Goal: Task Accomplishment & Management: Complete application form

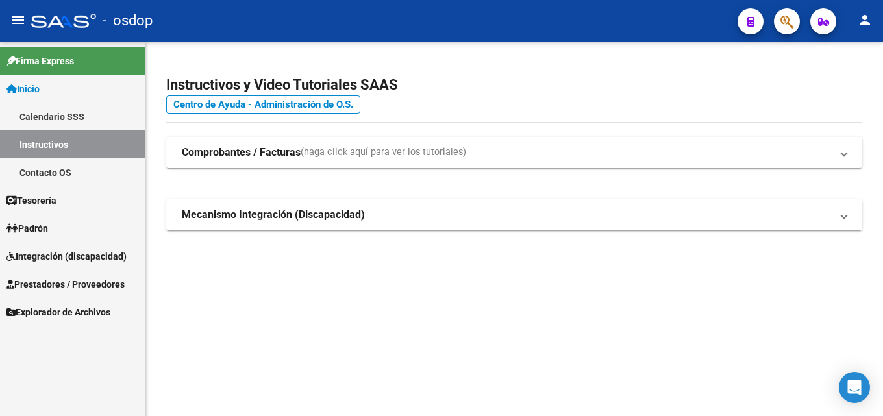
click at [79, 284] on span "Prestadores / Proveedores" at bounding box center [65, 284] width 118 height 14
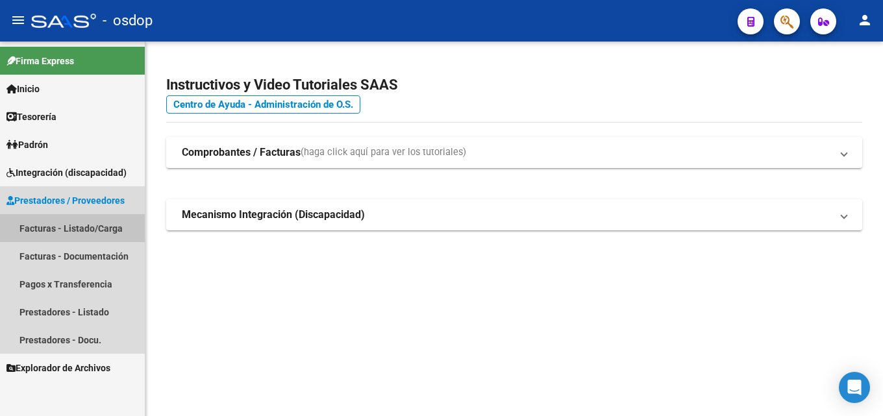
click at [78, 227] on link "Facturas - Listado/Carga" at bounding box center [72, 228] width 145 height 28
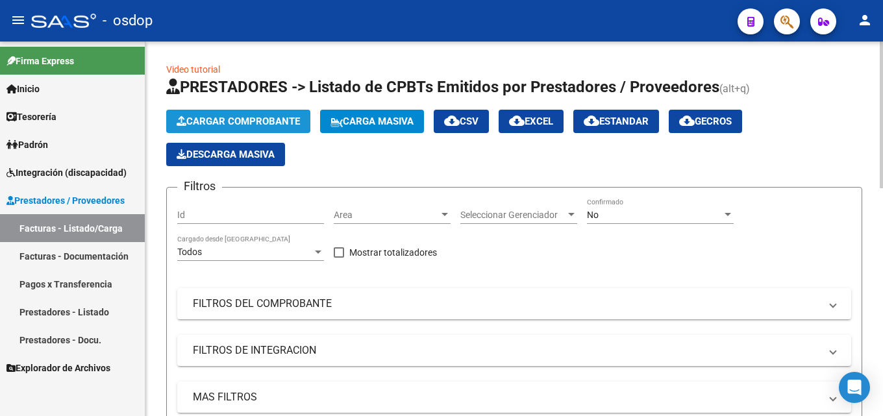
click at [200, 116] on span "Cargar Comprobante" at bounding box center [238, 122] width 123 height 12
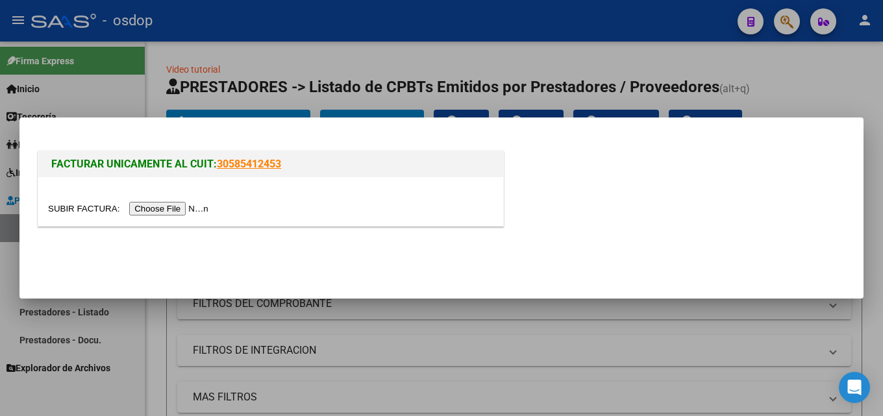
click at [175, 208] on input "file" at bounding box center [130, 209] width 164 height 14
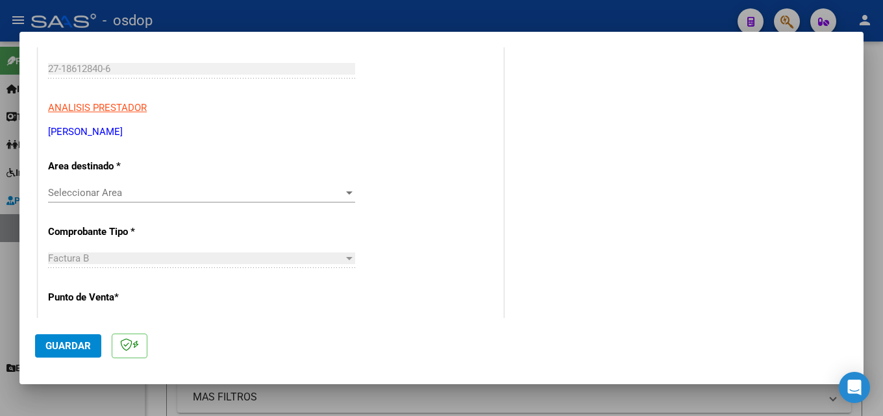
scroll to position [130, 0]
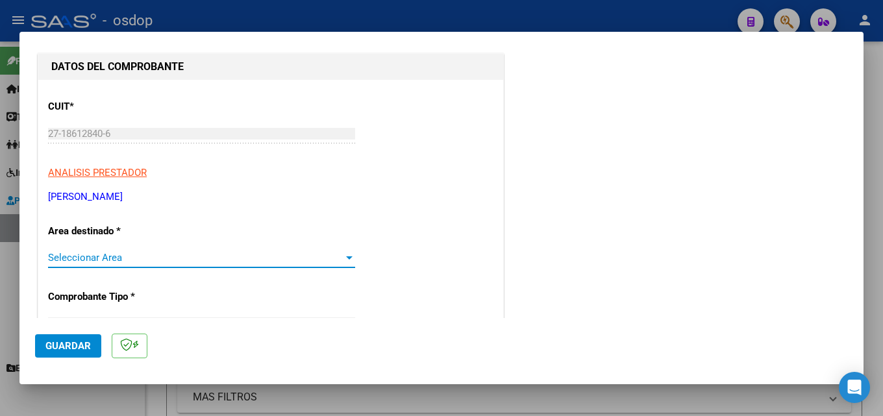
click at [347, 256] on div at bounding box center [349, 257] width 6 height 3
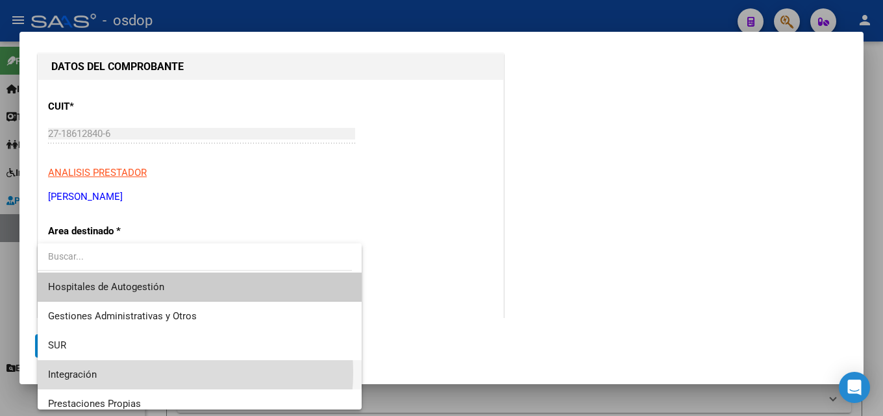
click at [152, 374] on span "Integración" at bounding box center [199, 374] width 303 height 29
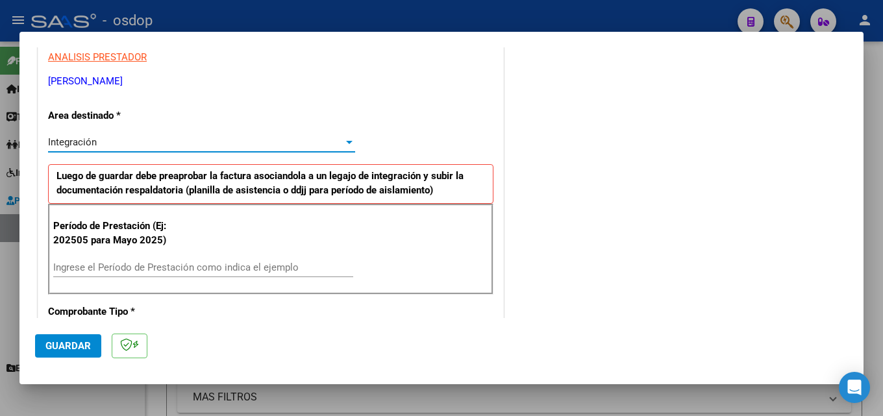
scroll to position [324, 0]
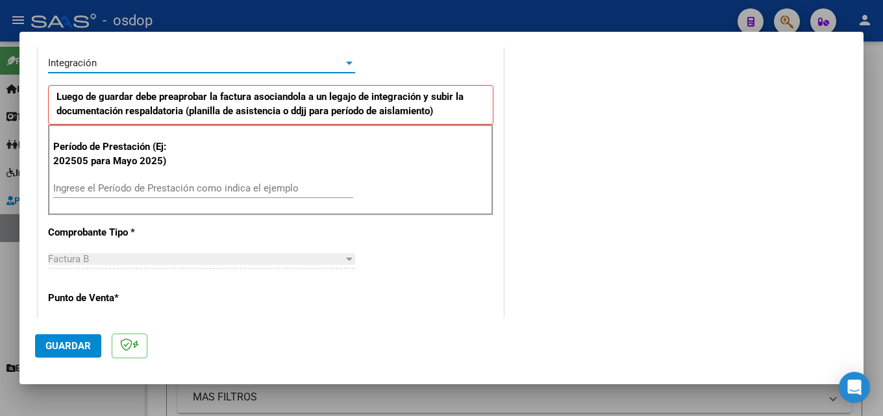
click at [140, 184] on input "Ingrese el Período de Prestación como indica el ejemplo" at bounding box center [203, 188] width 300 height 12
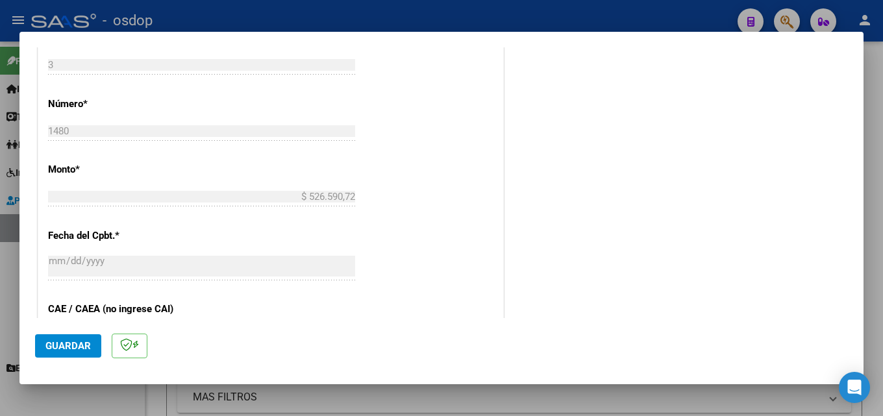
scroll to position [649, 0]
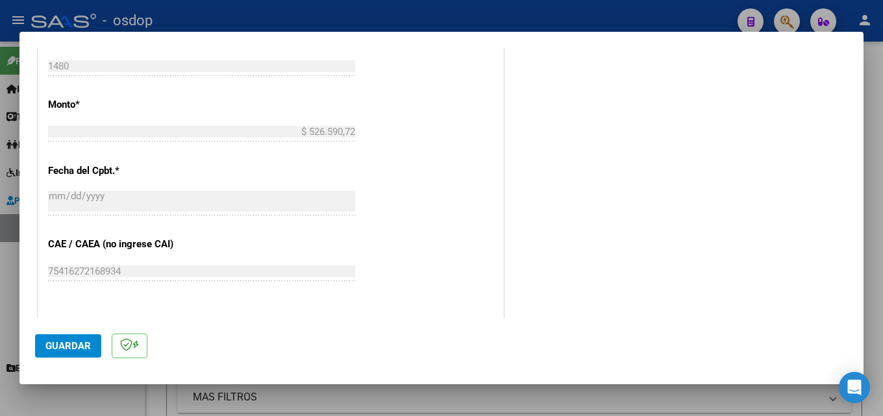
type input "202509"
click at [67, 342] on span "Guardar" at bounding box center [67, 346] width 45 height 12
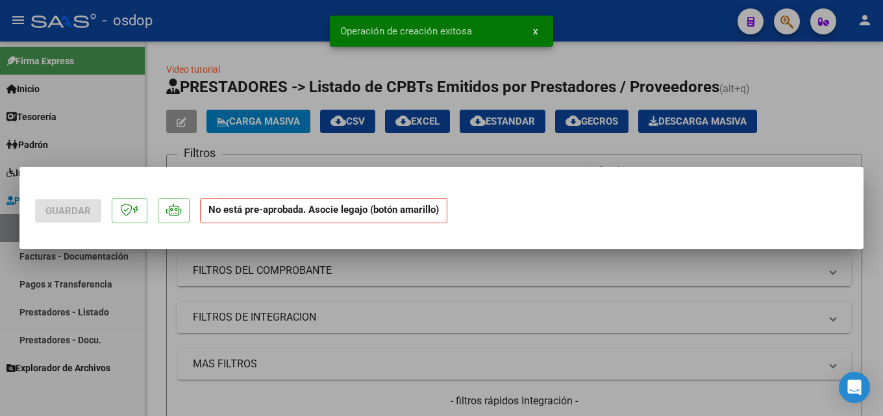
scroll to position [0, 0]
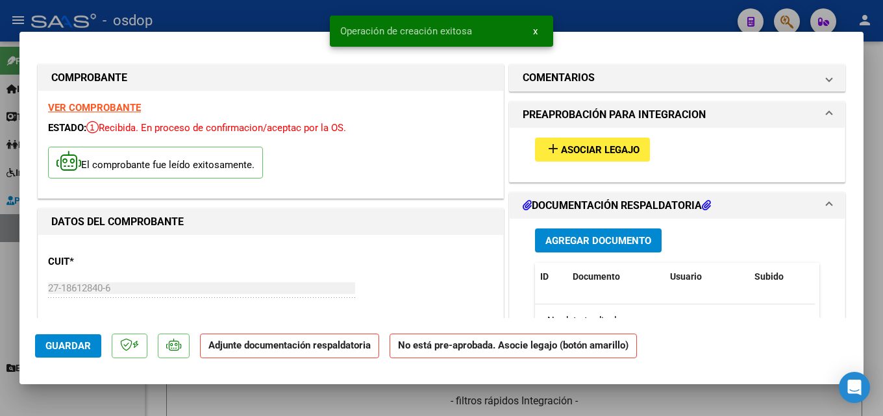
click at [589, 136] on div "add Asociar Legajo" at bounding box center [677, 149] width 304 height 43
click at [589, 150] on span "Asociar Legajo" at bounding box center [600, 150] width 79 height 12
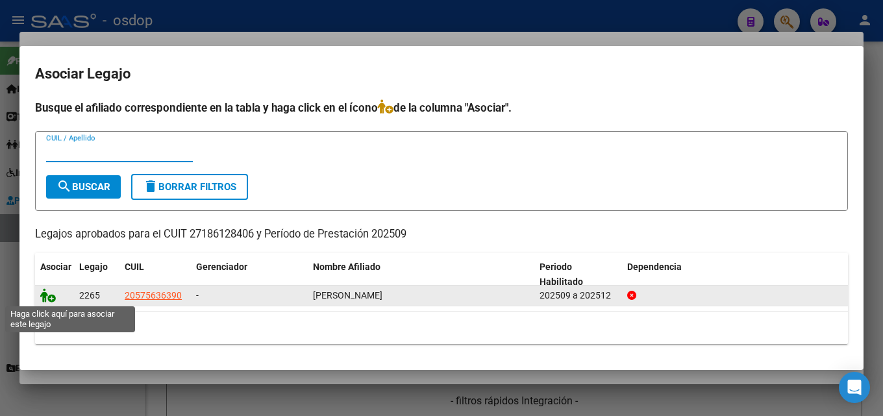
click at [46, 294] on icon at bounding box center [48, 295] width 16 height 14
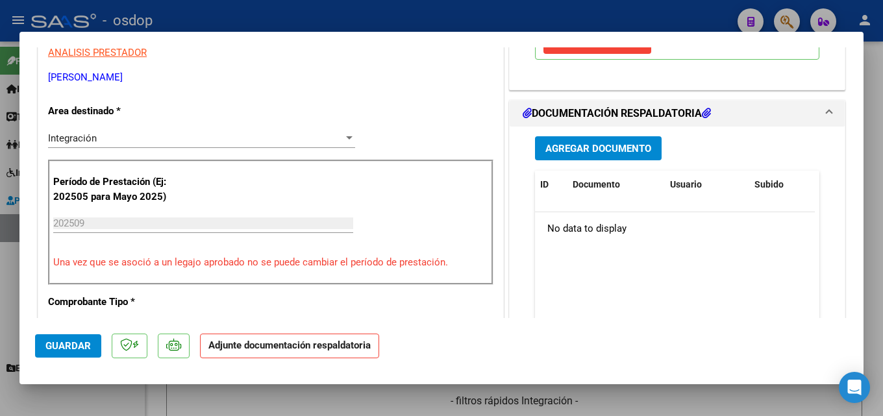
scroll to position [260, 0]
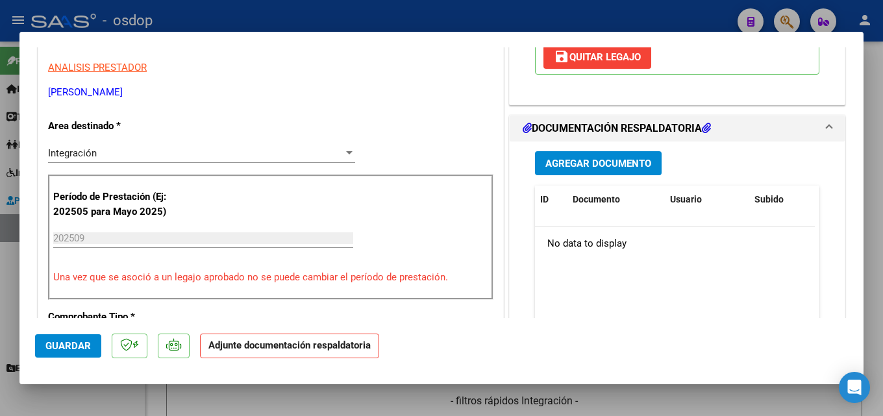
click at [602, 164] on span "Agregar Documento" at bounding box center [598, 164] width 106 height 12
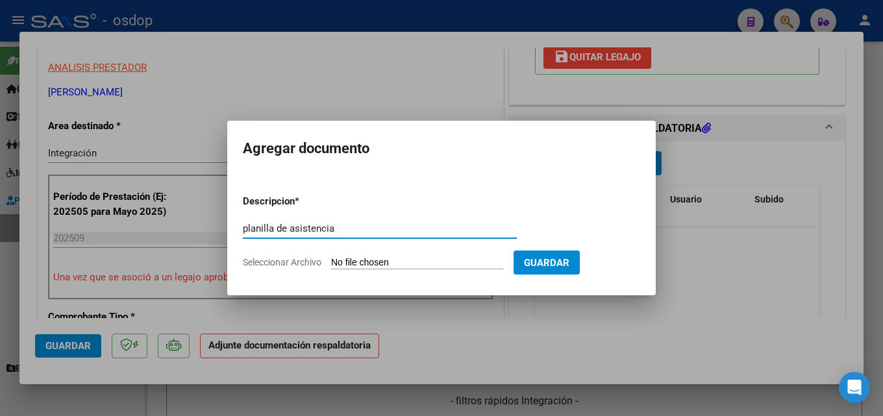
type input "planilla de asistencia"
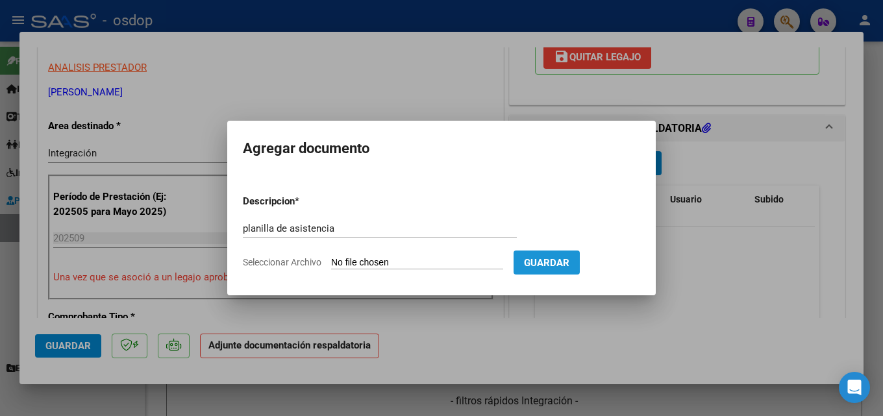
click at [569, 263] on span "Guardar" at bounding box center [546, 263] width 45 height 12
click at [370, 260] on input "Seleccionar Archivo" at bounding box center [417, 263] width 172 height 12
type input "C:\fakepath\Transporte 09 asistencia.pdf"
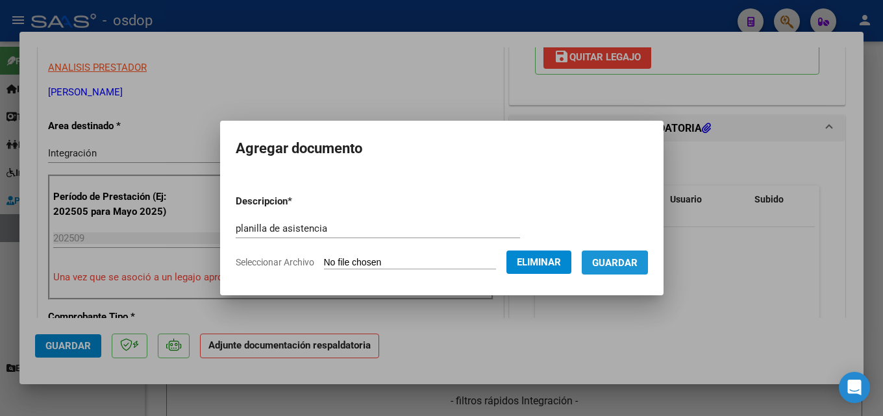
click at [608, 269] on button "Guardar" at bounding box center [614, 262] width 66 height 24
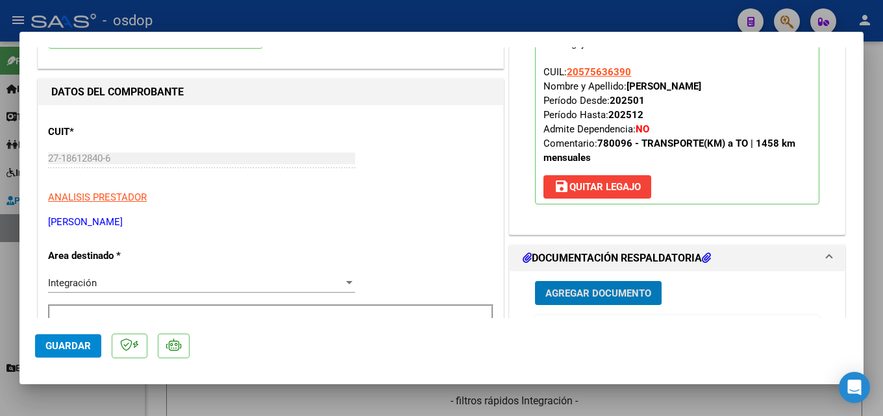
scroll to position [195, 0]
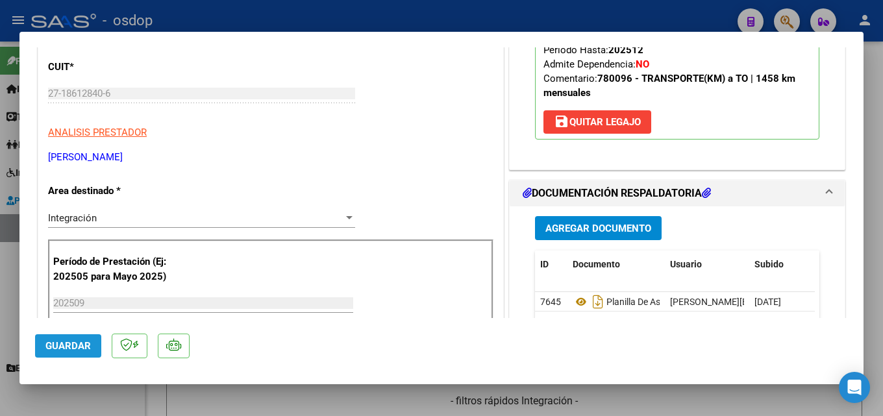
click at [78, 353] on button "Guardar" at bounding box center [68, 345] width 66 height 23
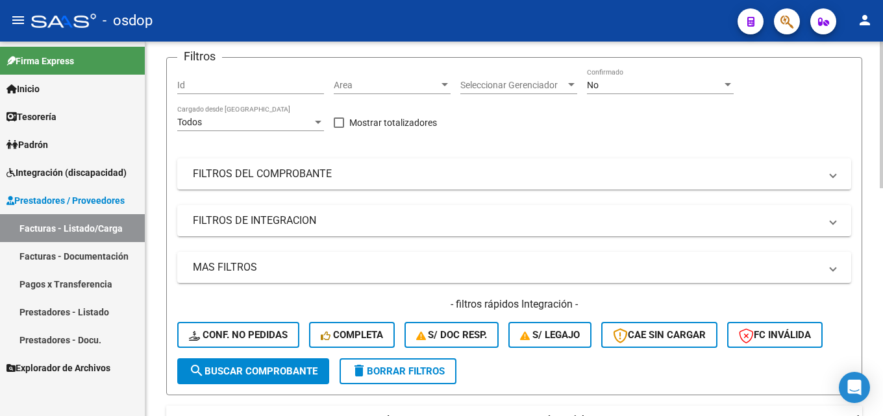
scroll to position [0, 0]
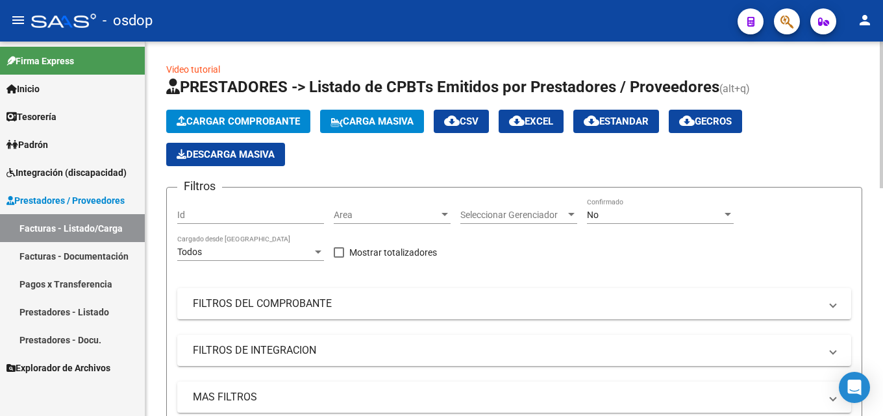
click at [257, 120] on span "Cargar Comprobante" at bounding box center [238, 122] width 123 height 12
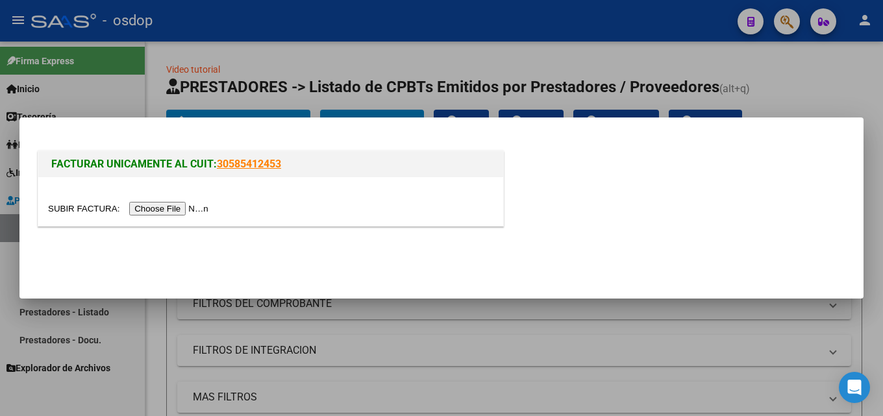
click at [189, 212] on input "file" at bounding box center [130, 209] width 164 height 14
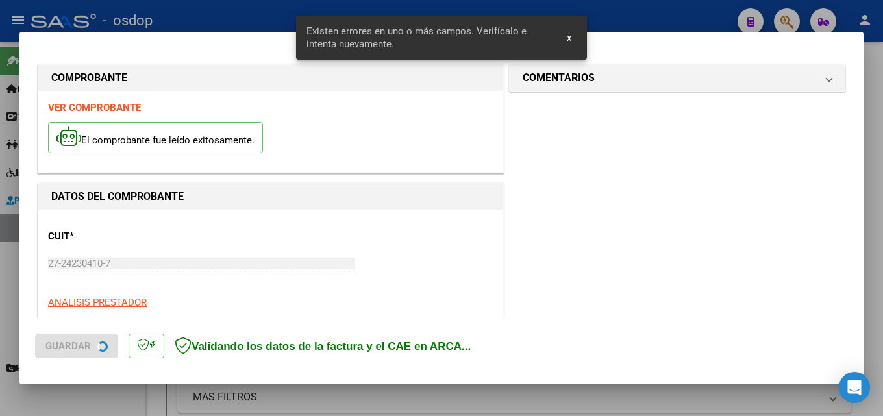
scroll to position [317, 0]
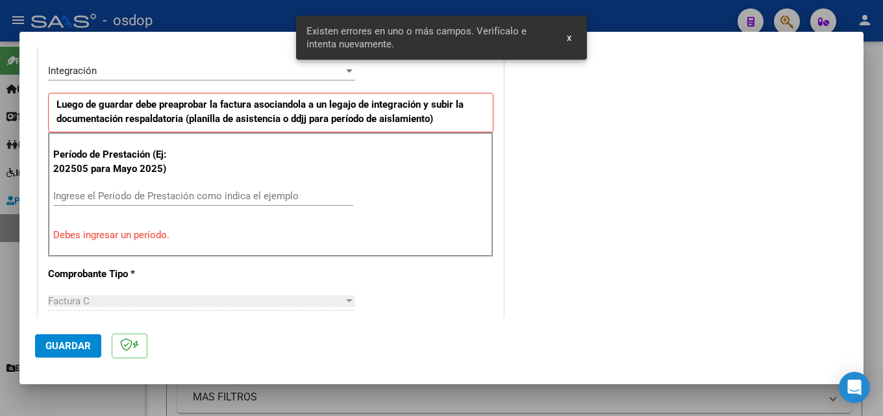
click at [569, 40] on span "x" at bounding box center [569, 38] width 5 height 12
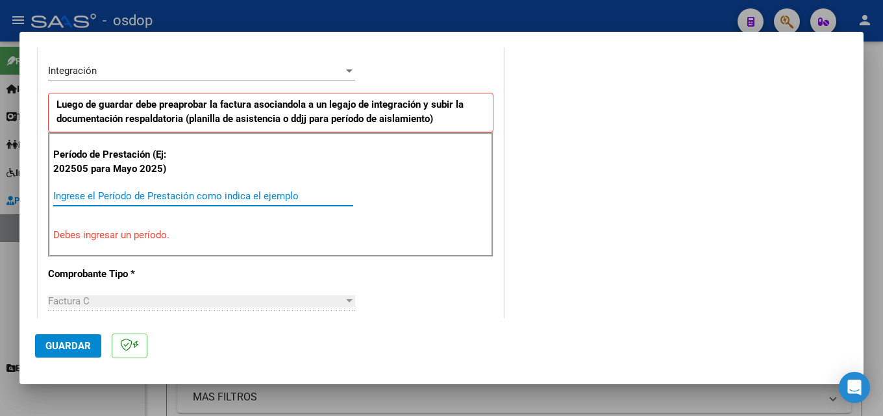
click at [205, 195] on input "Ingrese el Período de Prestación como indica el ejemplo" at bounding box center [203, 196] width 300 height 12
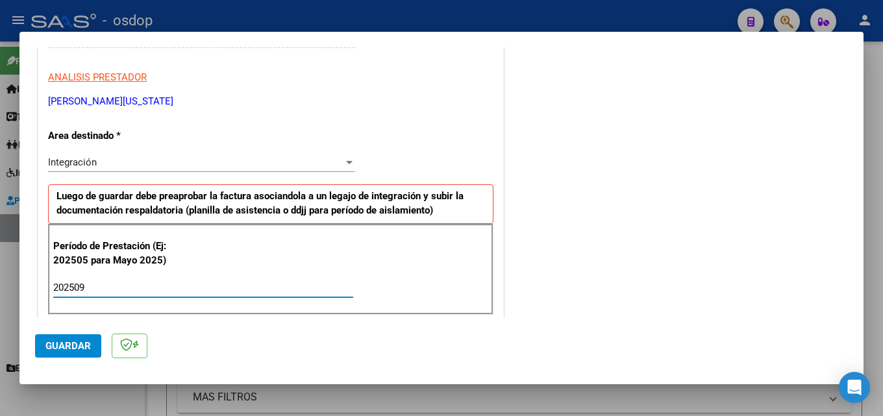
scroll to position [446, 0]
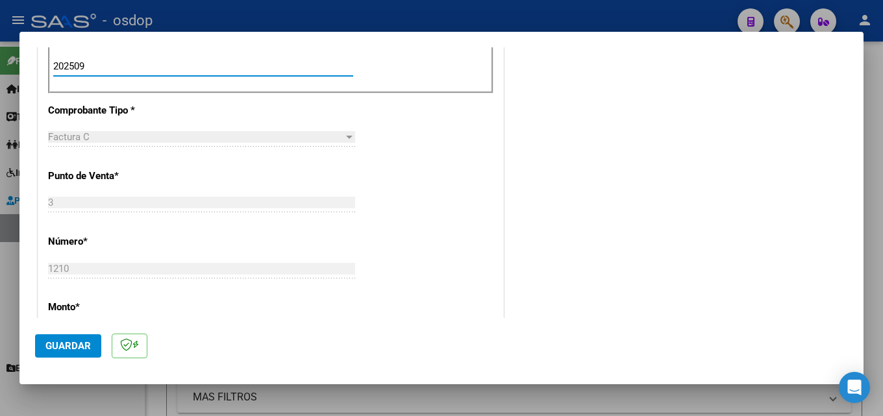
type input "202509"
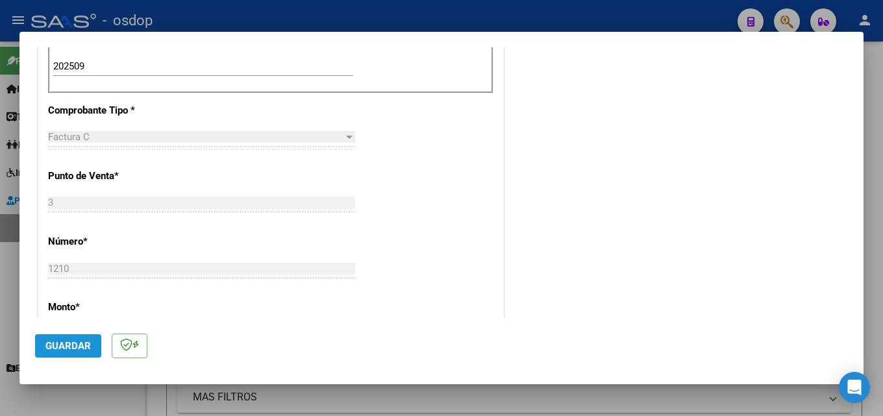
click at [58, 341] on span "Guardar" at bounding box center [67, 346] width 45 height 12
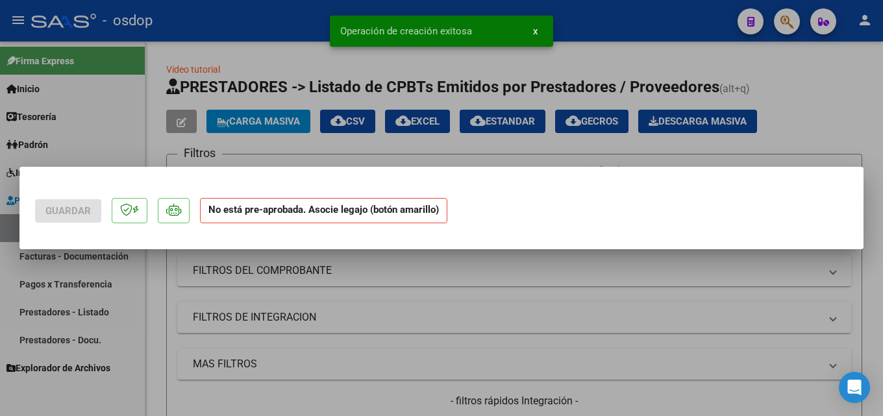
scroll to position [0, 0]
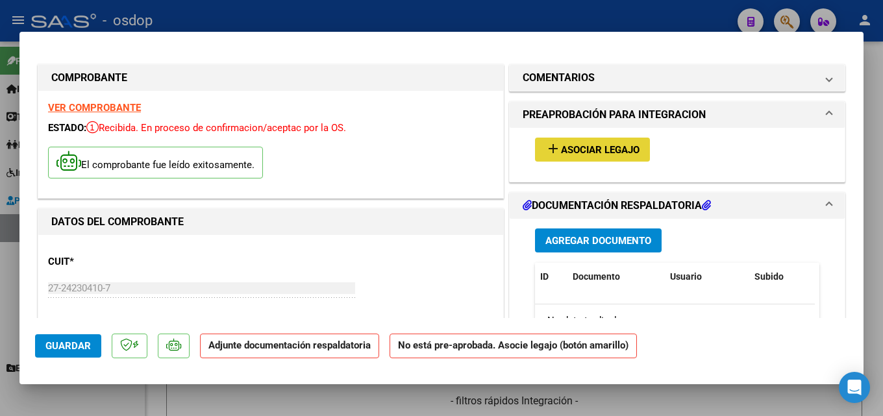
click at [623, 140] on button "add Asociar Legajo" at bounding box center [592, 150] width 115 height 24
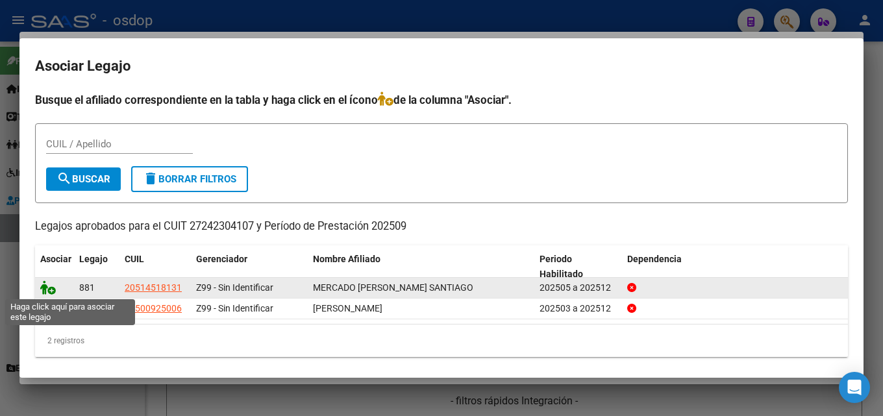
click at [53, 289] on icon at bounding box center [48, 287] width 16 height 14
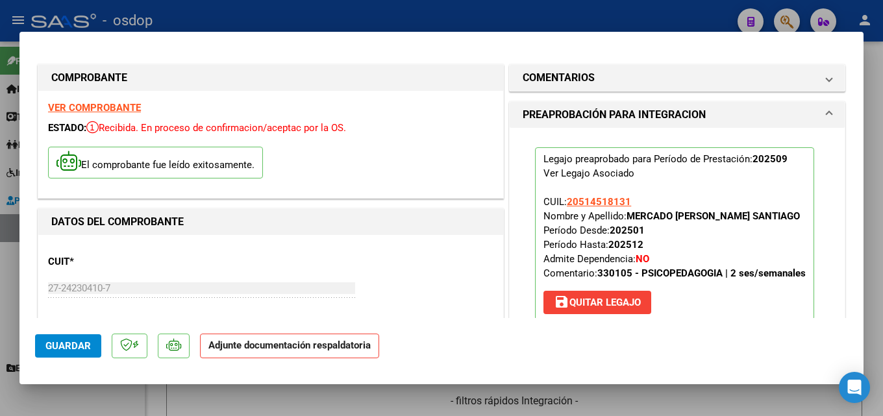
scroll to position [130, 0]
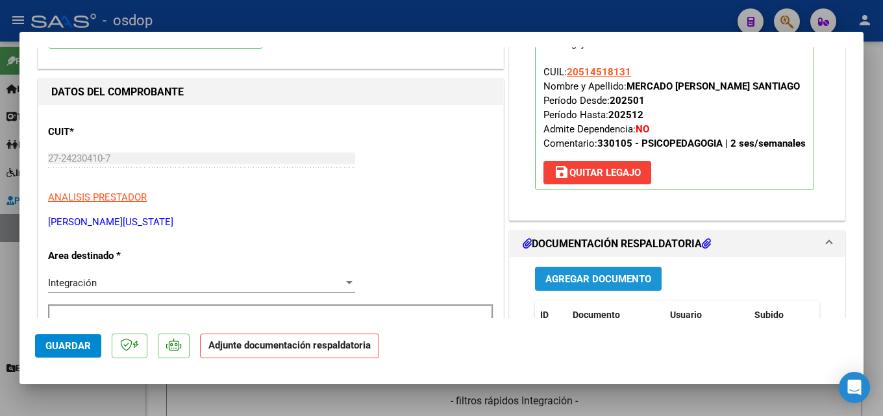
click at [594, 280] on span "Agregar Documento" at bounding box center [598, 279] width 106 height 12
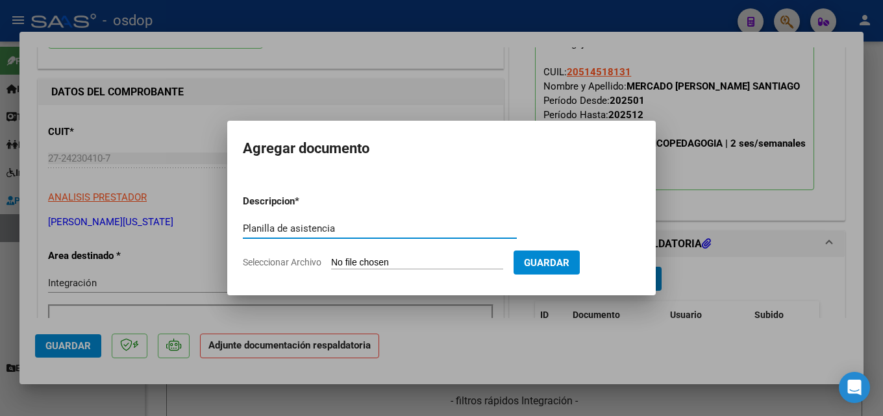
type input "Planilla de asistencia"
click at [409, 260] on input "Seleccionar Archivo" at bounding box center [417, 263] width 172 height 12
type input "C:\fakepath\[PERSON_NAME] 09 asistencia.pdf"
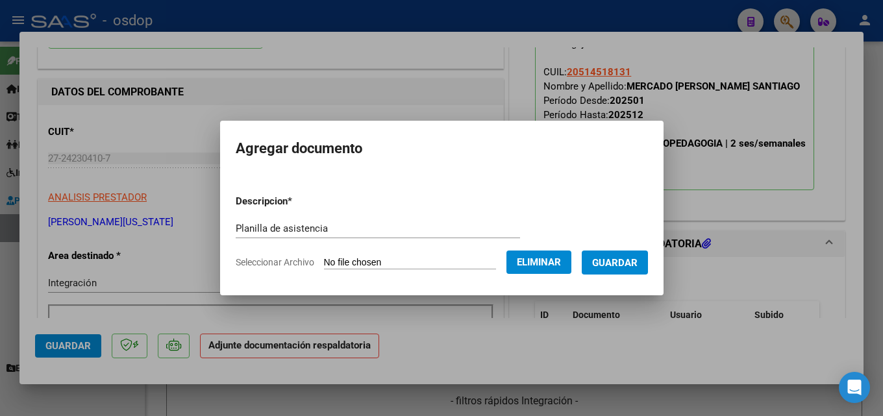
click at [618, 264] on span "Guardar" at bounding box center [614, 263] width 45 height 12
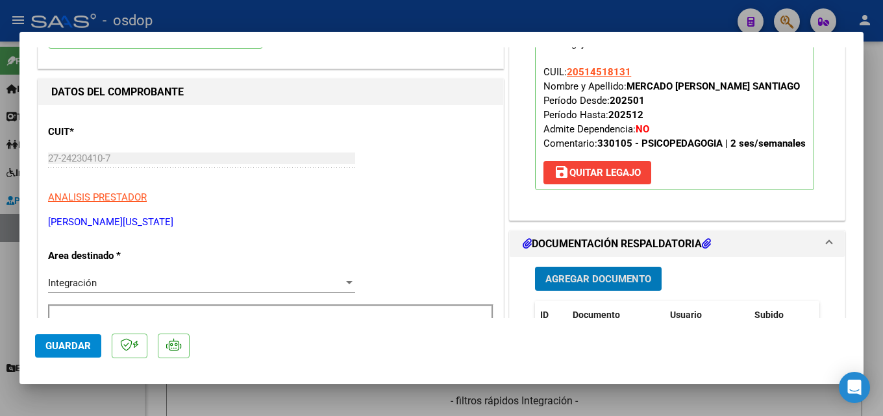
scroll to position [454, 0]
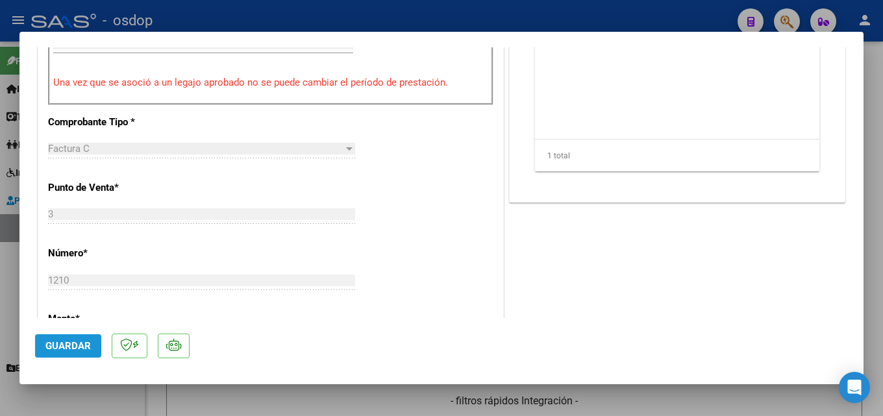
click at [84, 347] on span "Guardar" at bounding box center [67, 346] width 45 height 12
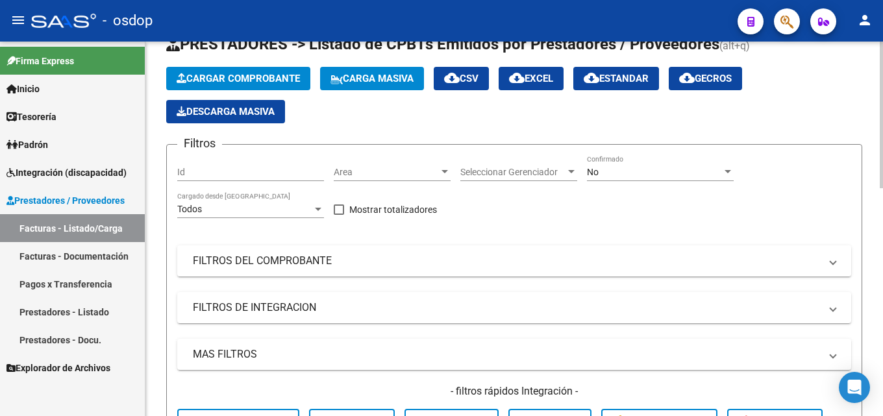
scroll to position [0, 0]
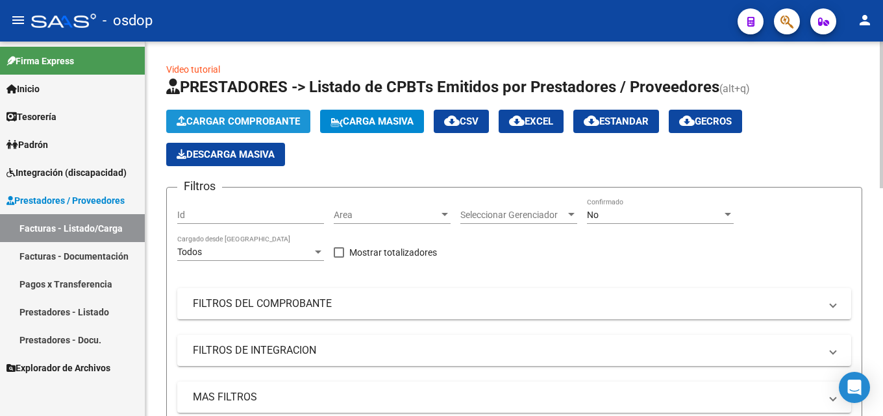
click at [249, 116] on span "Cargar Comprobante" at bounding box center [238, 122] width 123 height 12
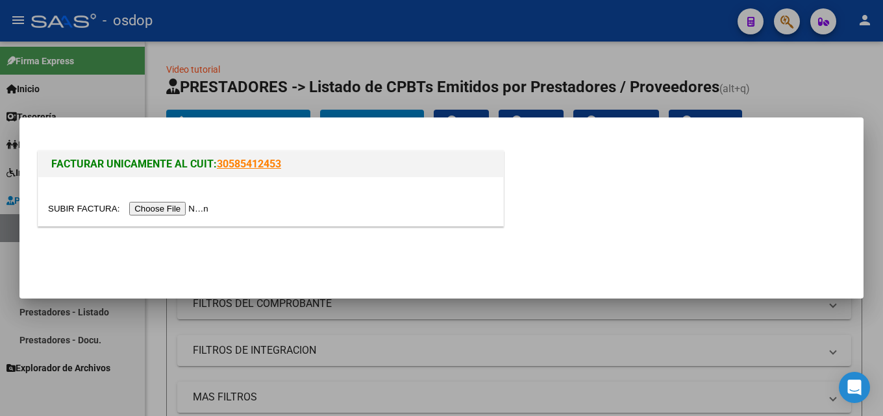
click at [179, 210] on input "file" at bounding box center [130, 209] width 164 height 14
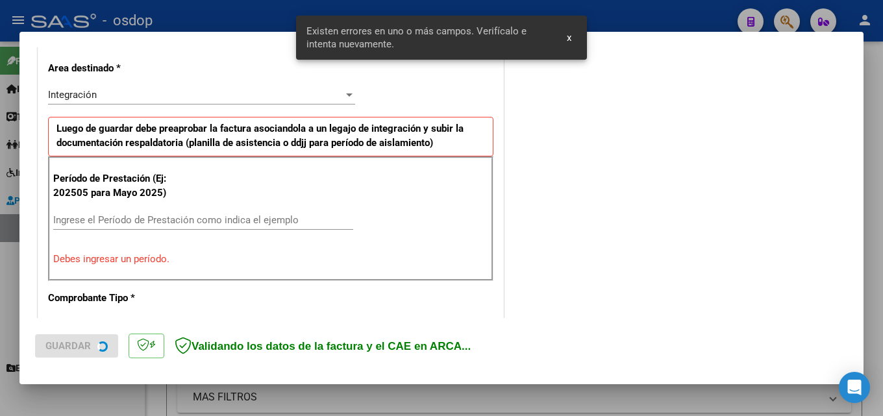
scroll to position [317, 0]
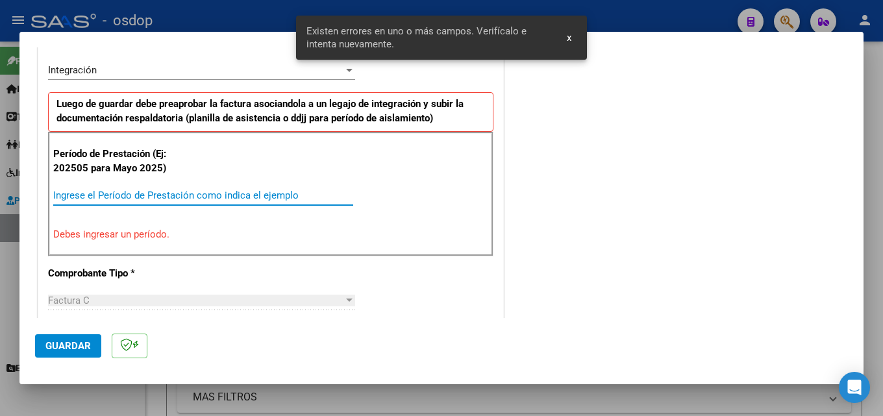
click at [193, 189] on input "Ingrese el Período de Prestación como indica el ejemplo" at bounding box center [203, 195] width 300 height 12
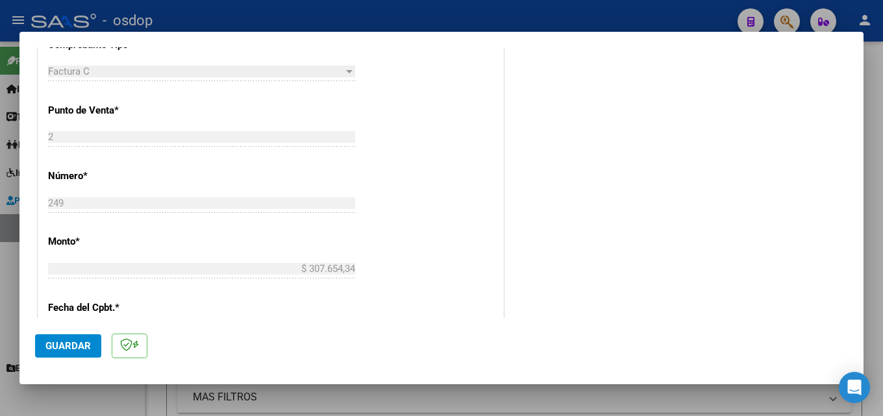
scroll to position [252, 0]
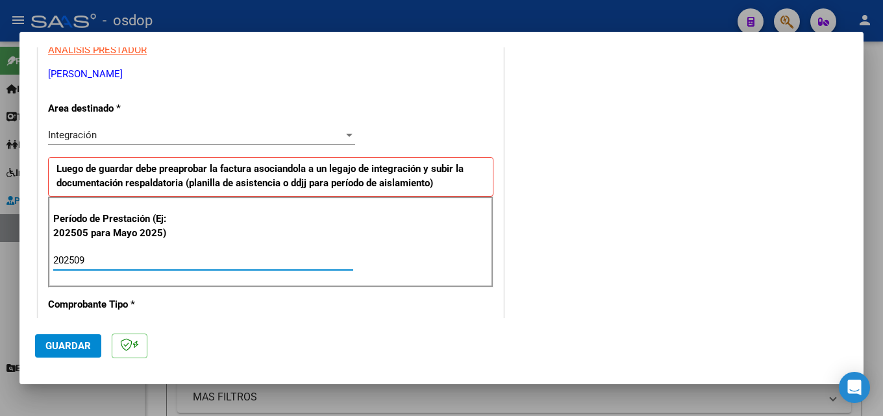
type input "202509"
click at [71, 345] on span "Guardar" at bounding box center [67, 346] width 45 height 12
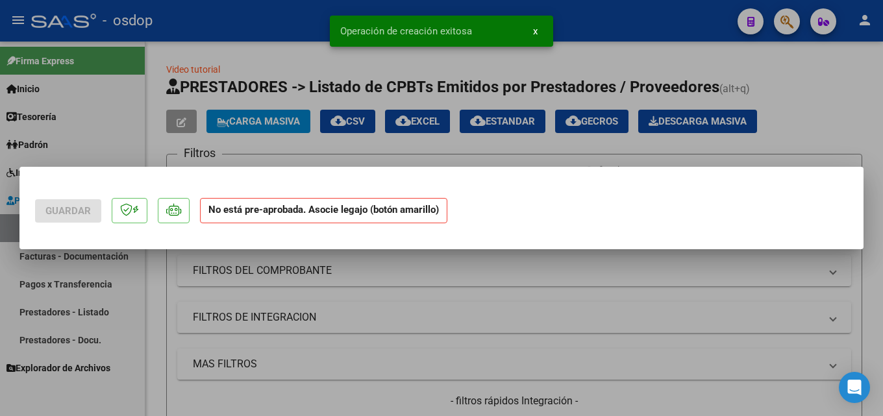
scroll to position [0, 0]
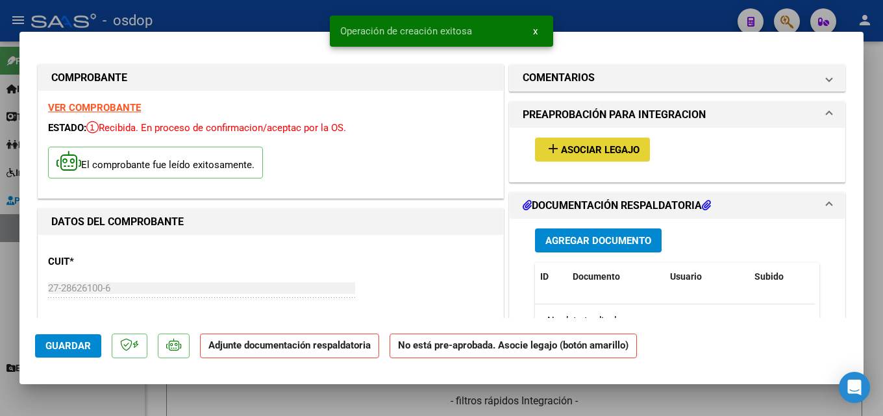
click at [576, 151] on span "Asociar Legajo" at bounding box center [600, 150] width 79 height 12
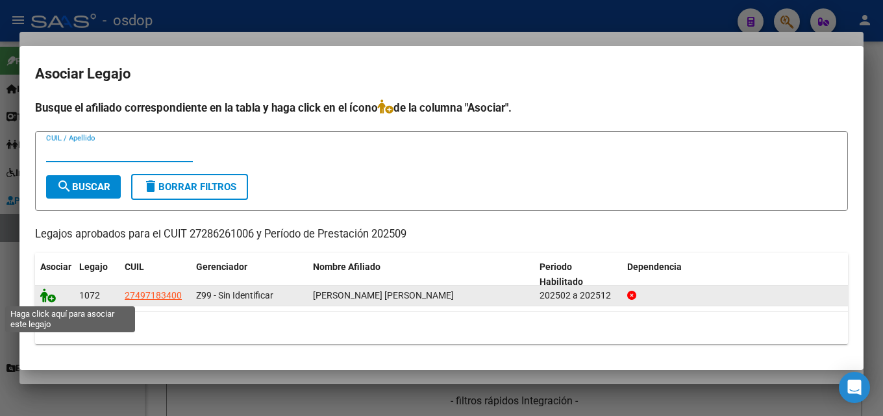
click at [47, 294] on icon at bounding box center [48, 295] width 16 height 14
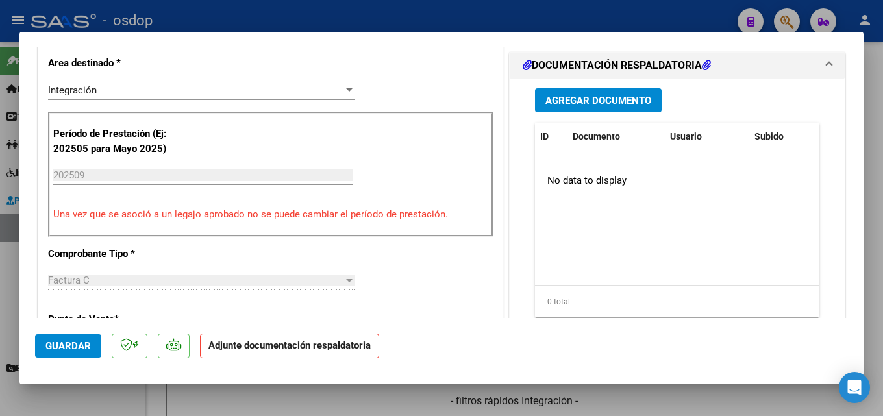
scroll to position [324, 0]
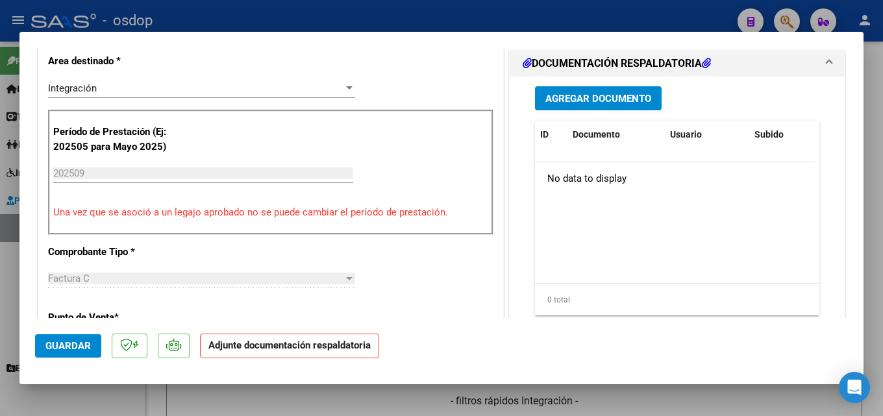
click at [600, 98] on span "Agregar Documento" at bounding box center [598, 99] width 106 height 12
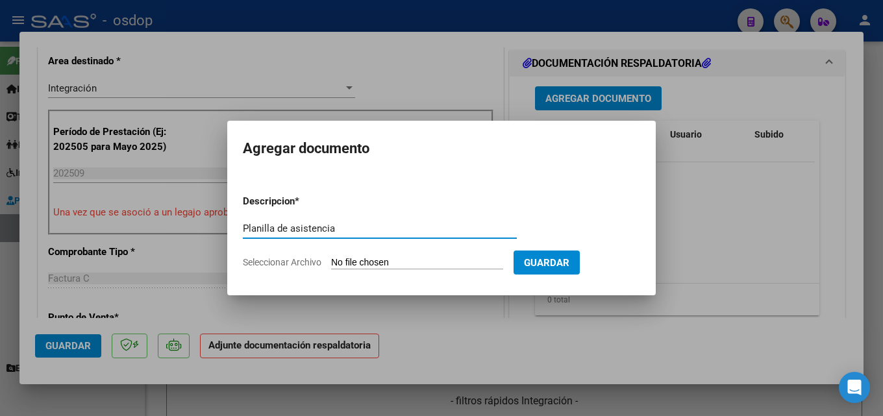
type input "Planilla de asistencia"
click at [363, 265] on input "Seleccionar Archivo" at bounding box center [417, 263] width 172 height 12
type input "C:\fakepath\[PERSON_NAME] 09 asistencia.pdf"
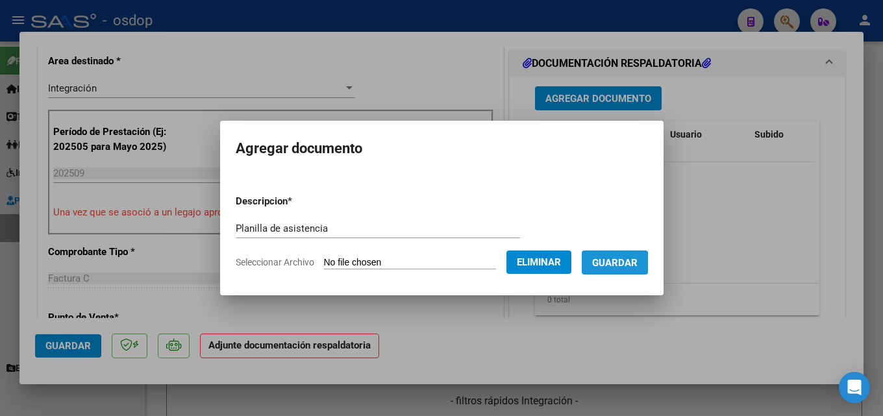
click at [617, 263] on span "Guardar" at bounding box center [614, 263] width 45 height 12
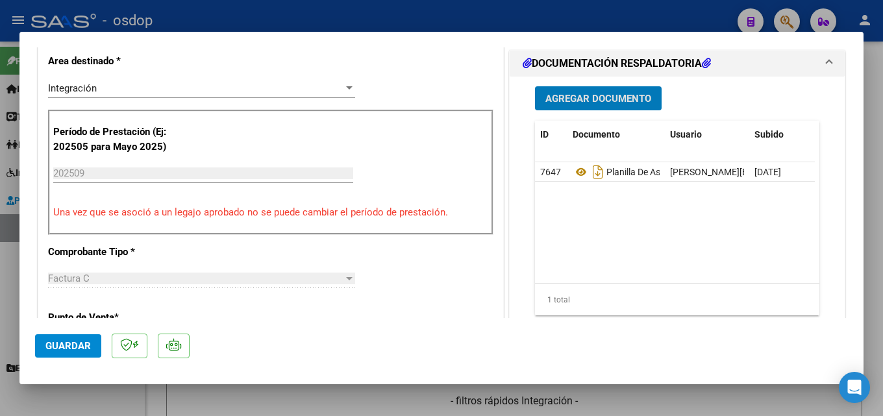
drag, startPoint x: 62, startPoint y: 343, endPoint x: 69, endPoint y: 337, distance: 9.2
click at [68, 345] on span "Guardar" at bounding box center [67, 346] width 45 height 12
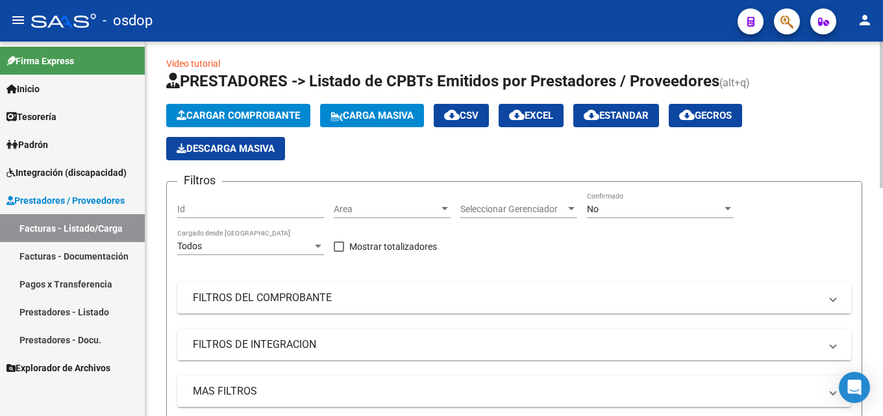
scroll to position [0, 0]
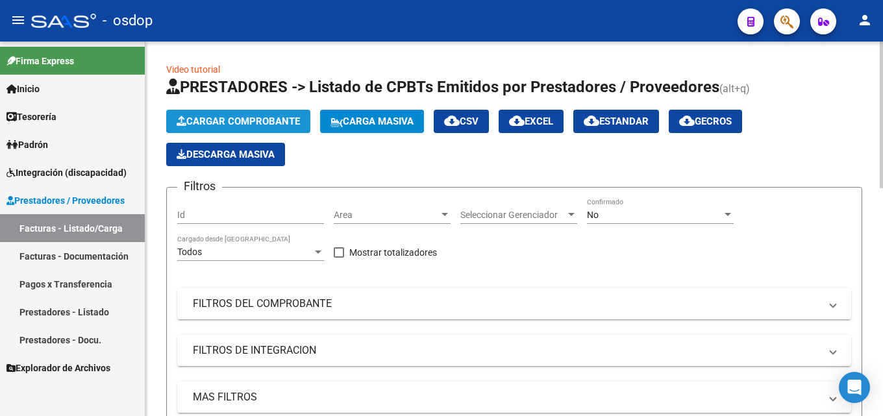
click at [284, 112] on button "Cargar Comprobante" at bounding box center [238, 121] width 144 height 23
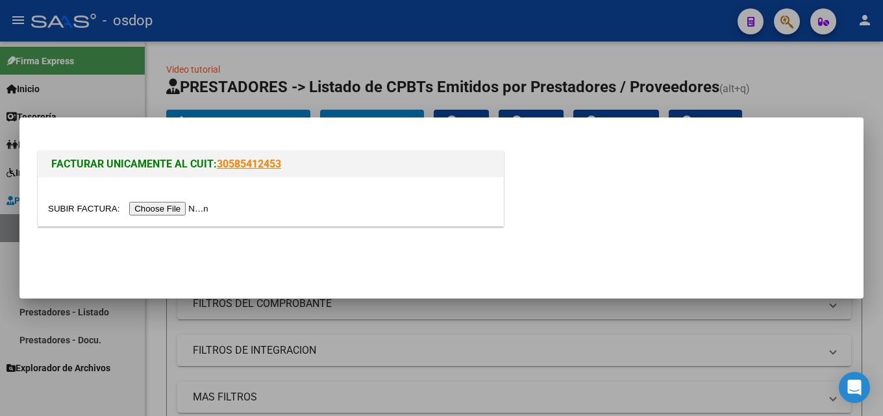
click at [193, 207] on input "file" at bounding box center [130, 209] width 164 height 14
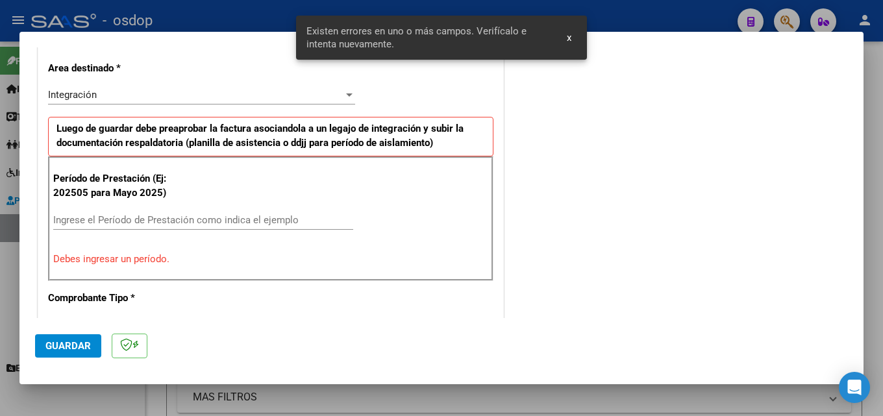
scroll to position [317, 0]
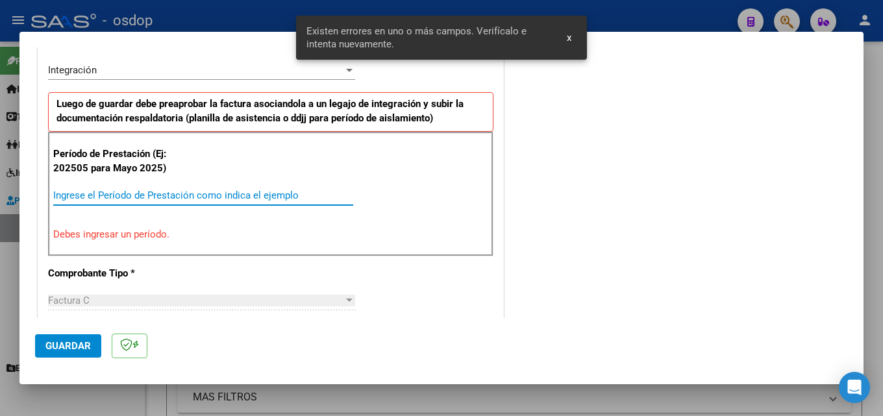
click at [232, 201] on input "Ingrese el Período de Prestación como indica el ejemplo" at bounding box center [203, 195] width 300 height 12
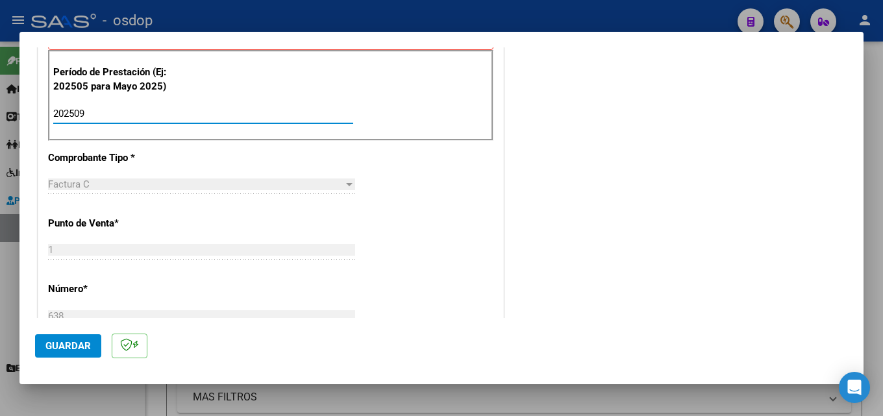
scroll to position [447, 0]
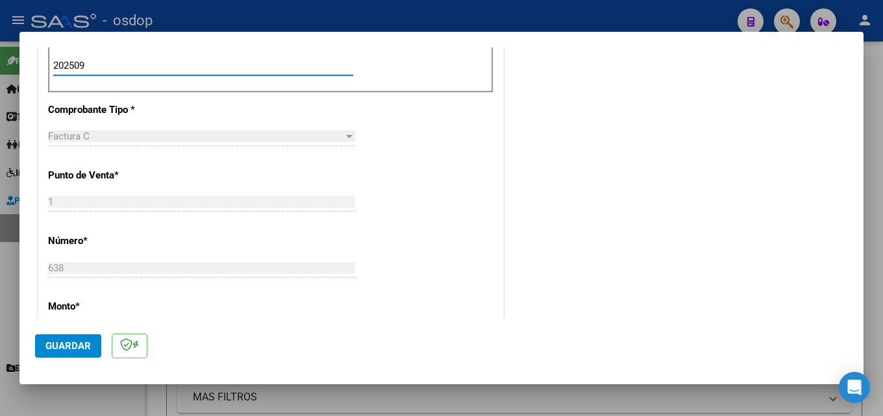
type input "202509"
click at [69, 344] on span "Guardar" at bounding box center [67, 346] width 45 height 12
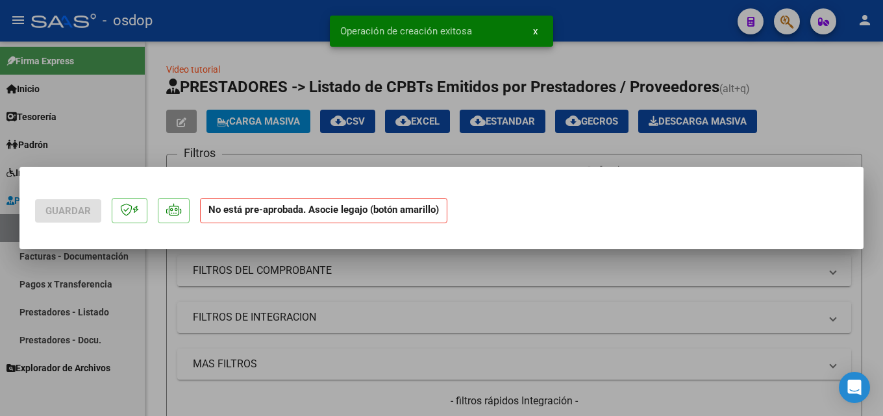
scroll to position [0, 0]
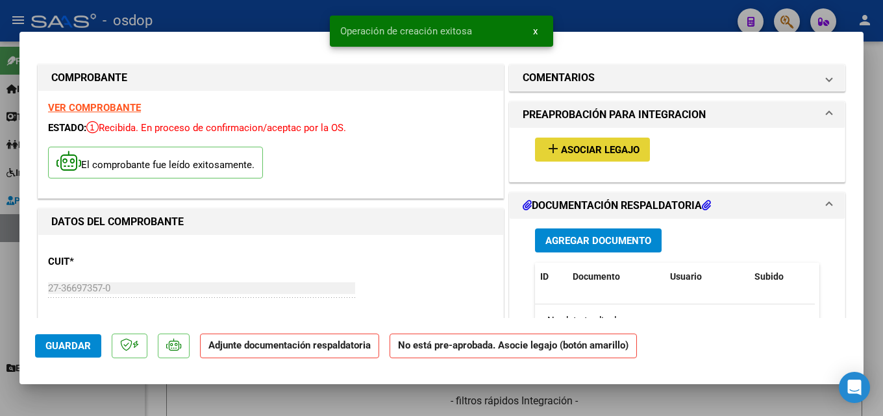
click at [606, 146] on span "Asociar Legajo" at bounding box center [600, 150] width 79 height 12
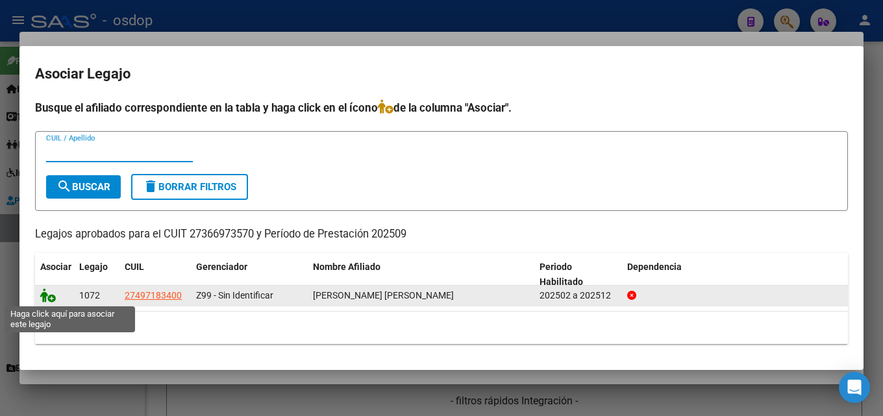
click at [47, 299] on icon at bounding box center [48, 295] width 16 height 14
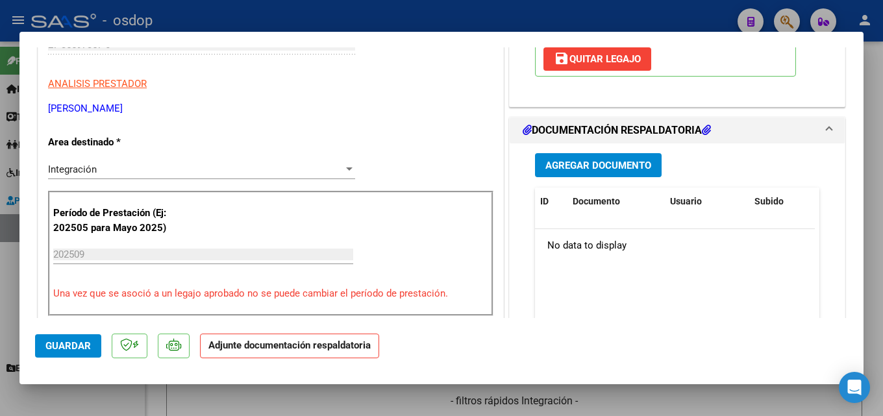
scroll to position [260, 0]
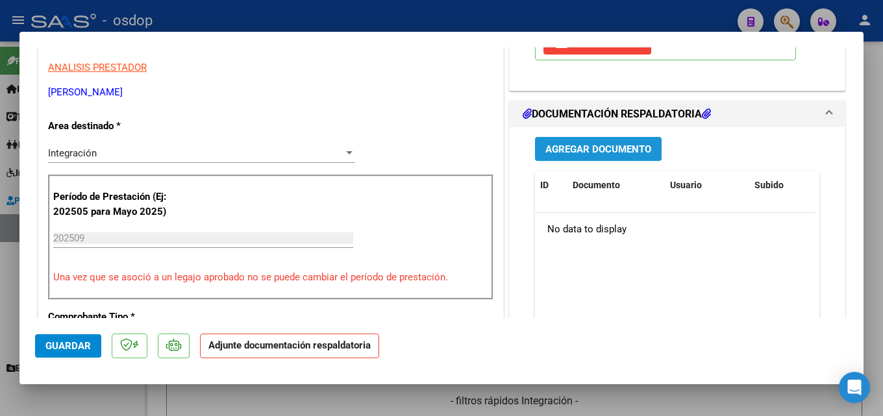
click at [609, 143] on span "Agregar Documento" at bounding box center [598, 149] width 106 height 12
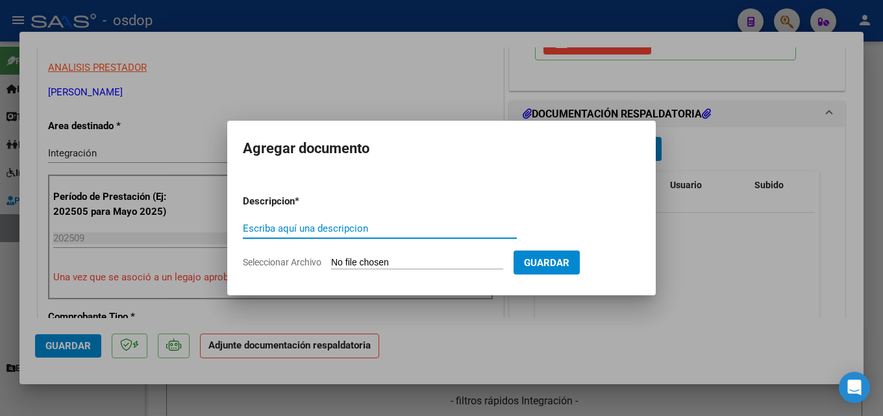
click at [344, 228] on input "Escriba aquí una descripcion" at bounding box center [380, 229] width 274 height 12
type input "Planilla de Asistencia"
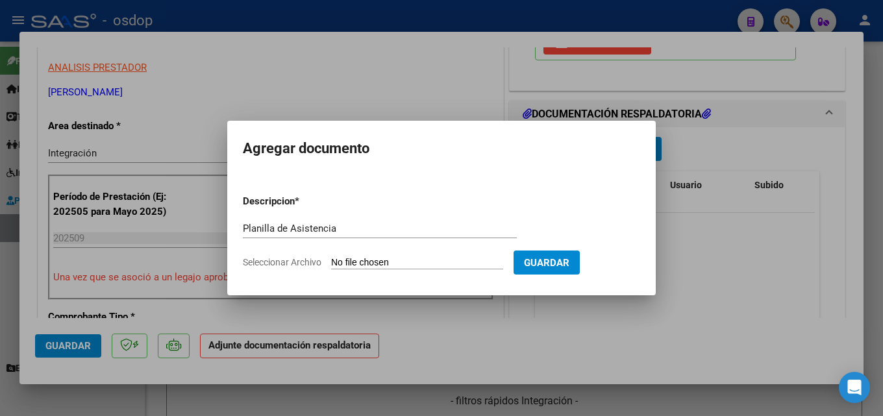
click at [382, 257] on input "Seleccionar Archivo" at bounding box center [417, 263] width 172 height 12
type input "C:\fakepath\[PERSON_NAME] 09 asistencia.pdf"
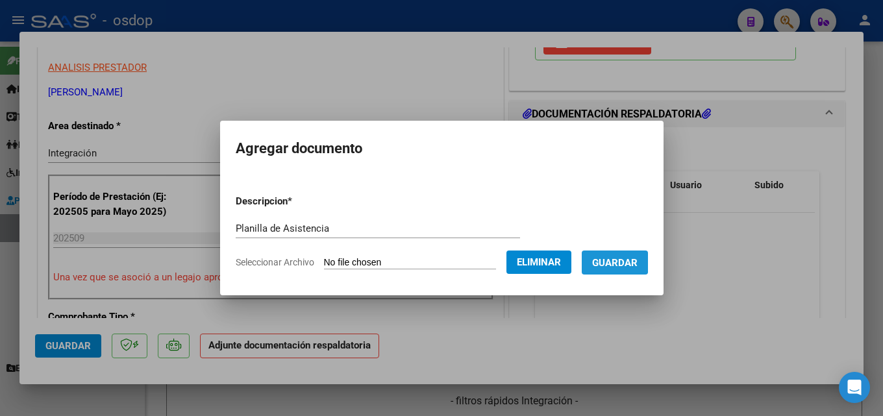
click at [622, 262] on span "Guardar" at bounding box center [614, 263] width 45 height 12
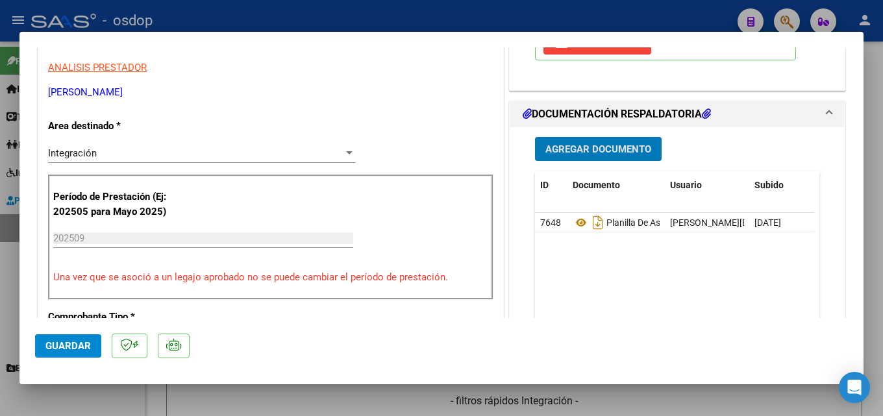
click at [67, 343] on span "Guardar" at bounding box center [67, 346] width 45 height 12
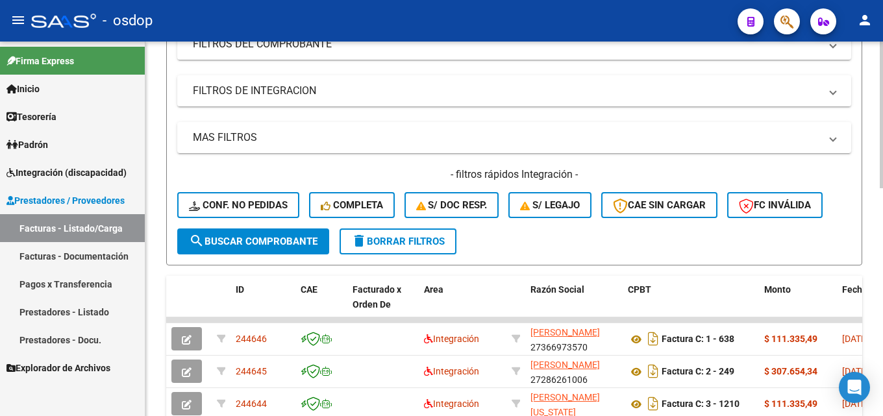
click at [263, 238] on span "search Buscar Comprobante" at bounding box center [253, 242] width 128 height 12
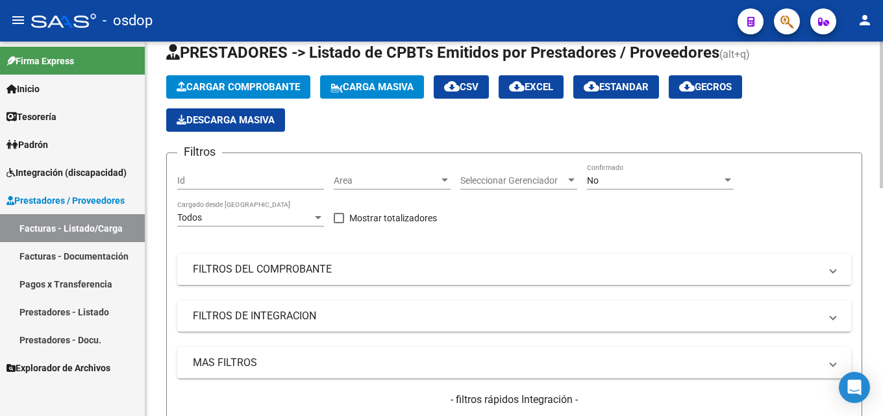
scroll to position [65, 0]
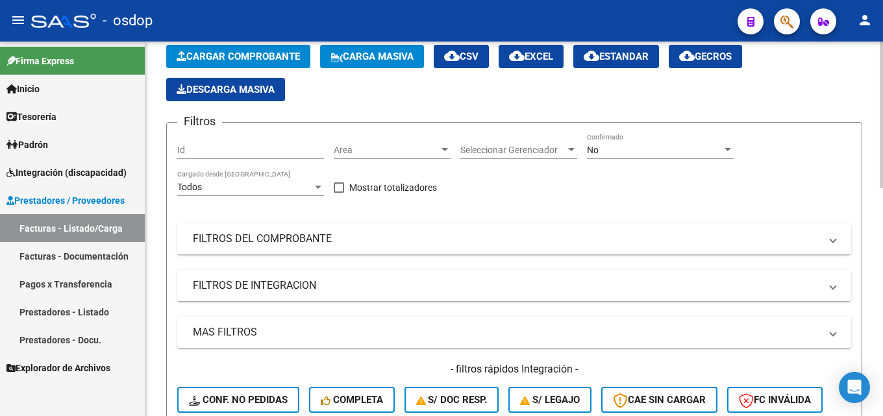
click at [567, 149] on div at bounding box center [571, 150] width 12 height 10
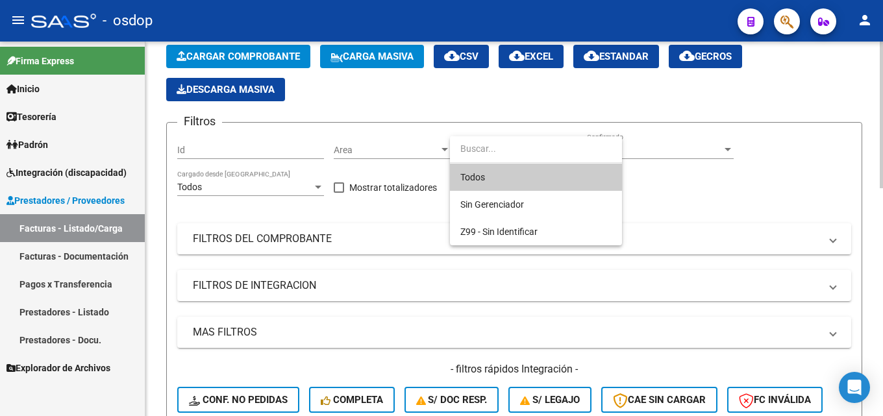
click at [567, 149] on input "dropdown search" at bounding box center [536, 148] width 172 height 27
click at [663, 217] on div at bounding box center [441, 208] width 883 height 416
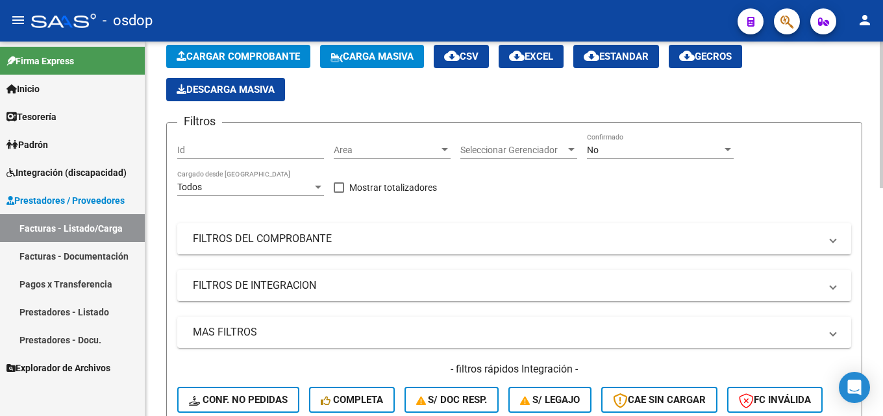
scroll to position [0, 0]
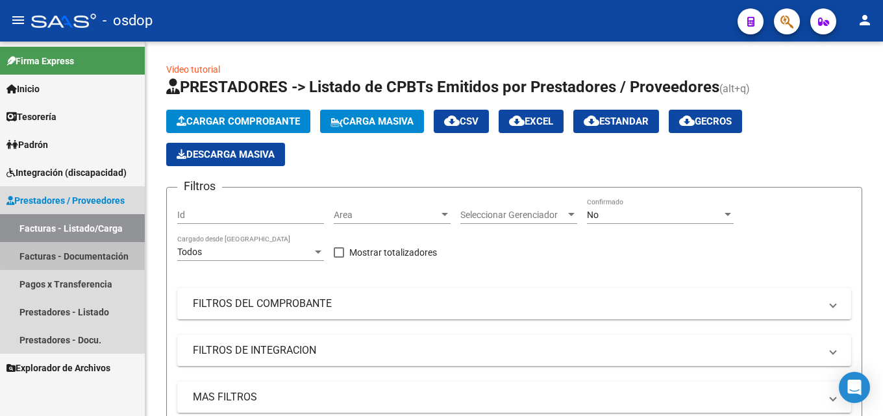
click at [84, 252] on link "Facturas - Documentación" at bounding box center [72, 256] width 145 height 28
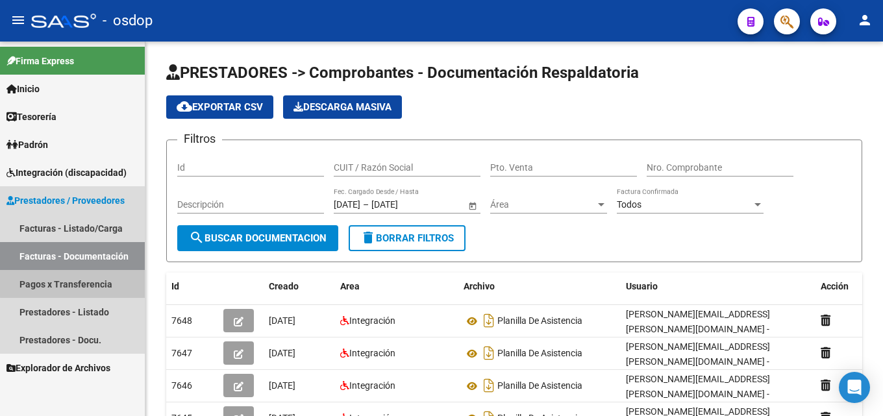
click at [82, 277] on link "Pagos x Transferencia" at bounding box center [72, 284] width 145 height 28
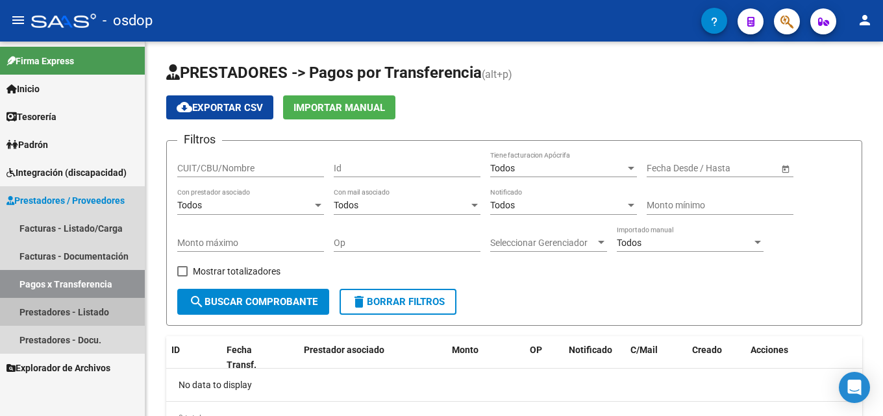
click at [84, 306] on link "Prestadores - Listado" at bounding box center [72, 312] width 145 height 28
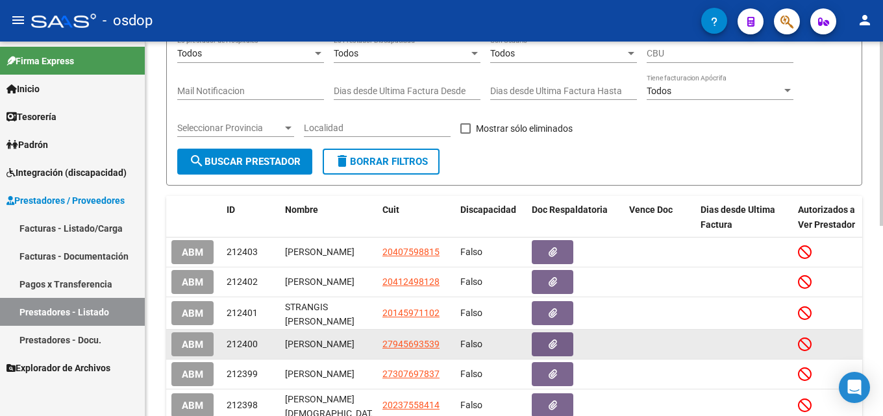
scroll to position [195, 0]
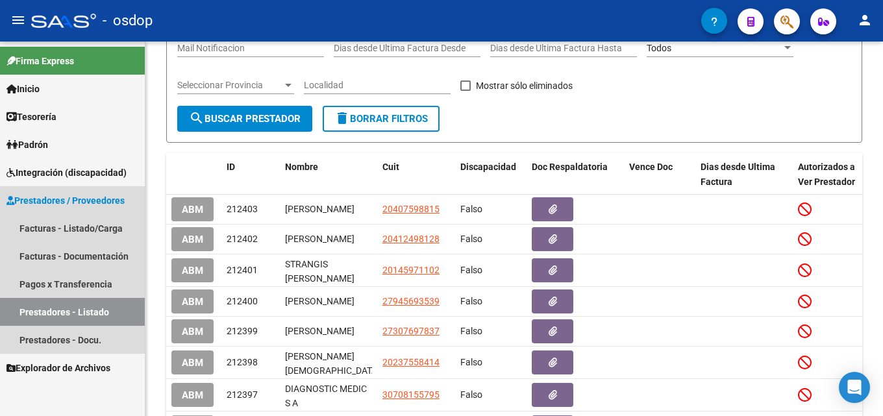
click at [91, 193] on span "Prestadores / Proveedores" at bounding box center [65, 200] width 118 height 14
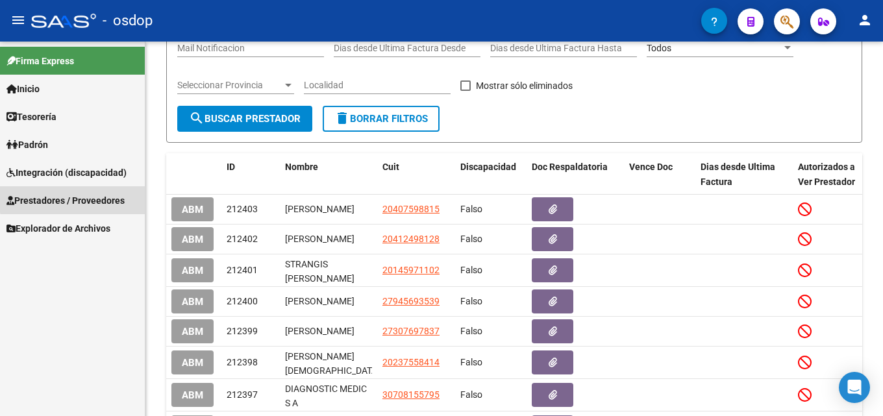
click at [95, 197] on span "Prestadores / Proveedores" at bounding box center [65, 200] width 118 height 14
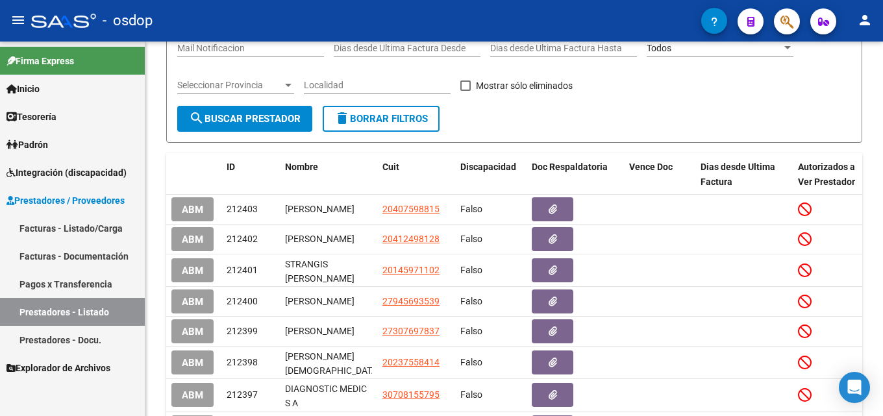
click at [103, 223] on link "Facturas - Listado/Carga" at bounding box center [72, 228] width 145 height 28
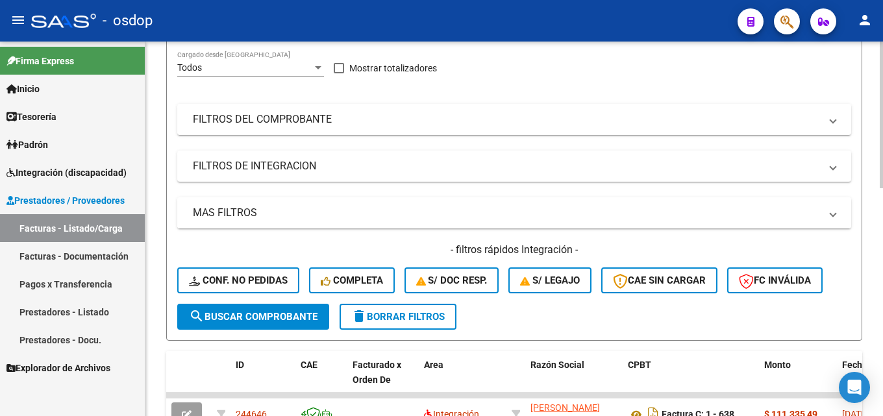
scroll to position [260, 0]
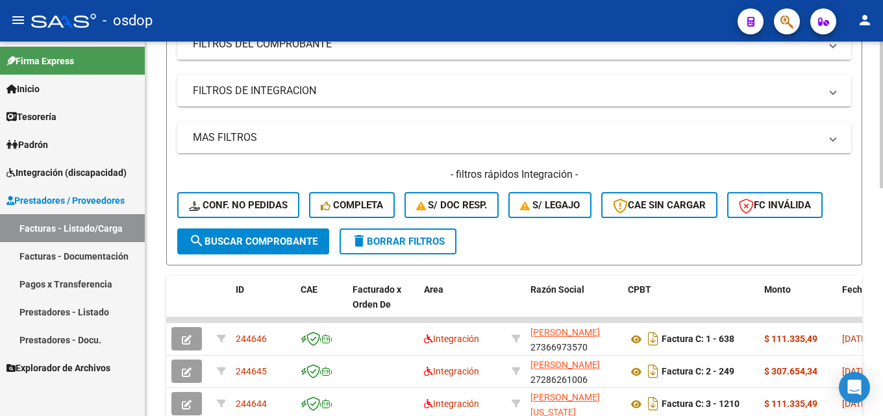
click at [277, 237] on span "search Buscar Comprobante" at bounding box center [253, 242] width 128 height 12
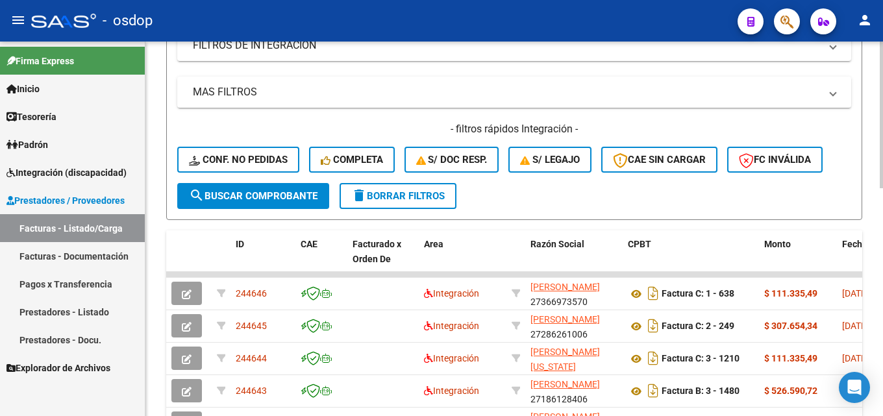
scroll to position [454, 0]
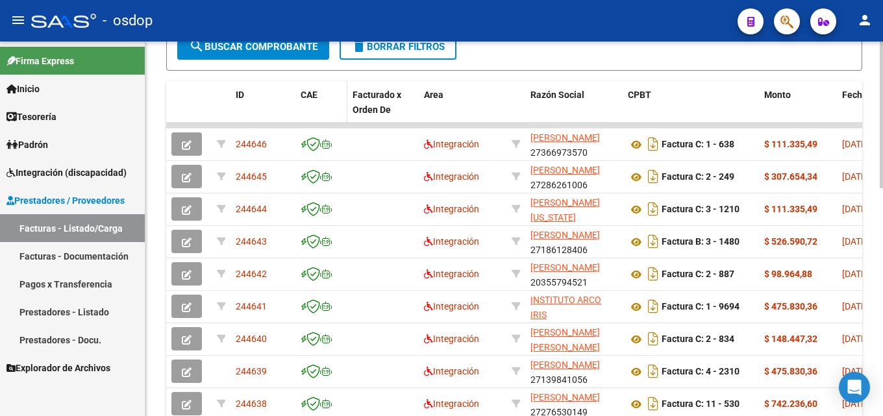
click at [312, 95] on span "CAE" at bounding box center [308, 95] width 17 height 10
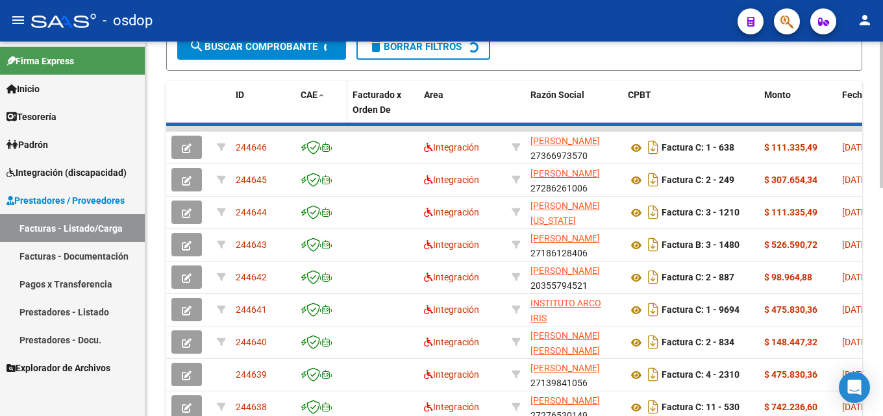
scroll to position [456, 0]
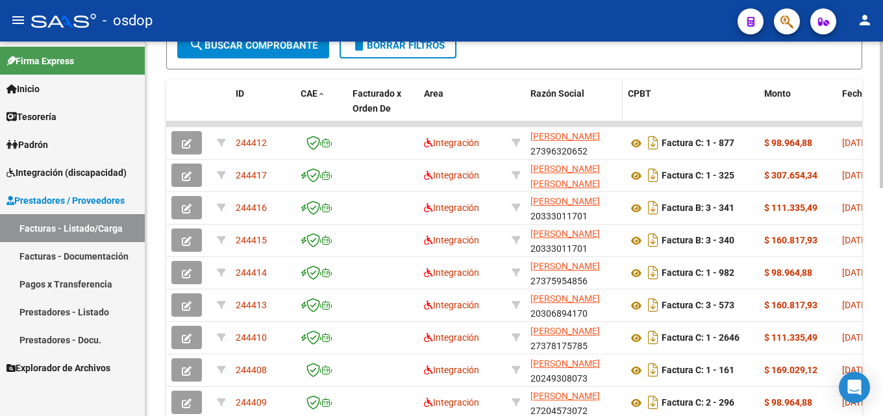
click at [555, 95] on span "Razón Social" at bounding box center [557, 93] width 54 height 10
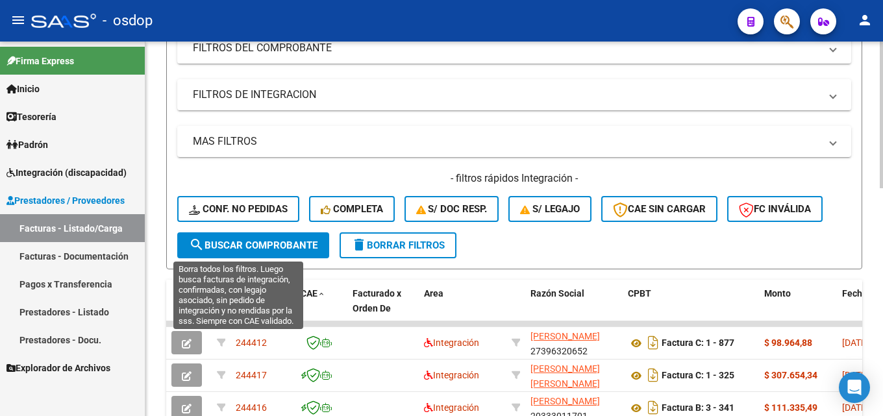
scroll to position [0, 0]
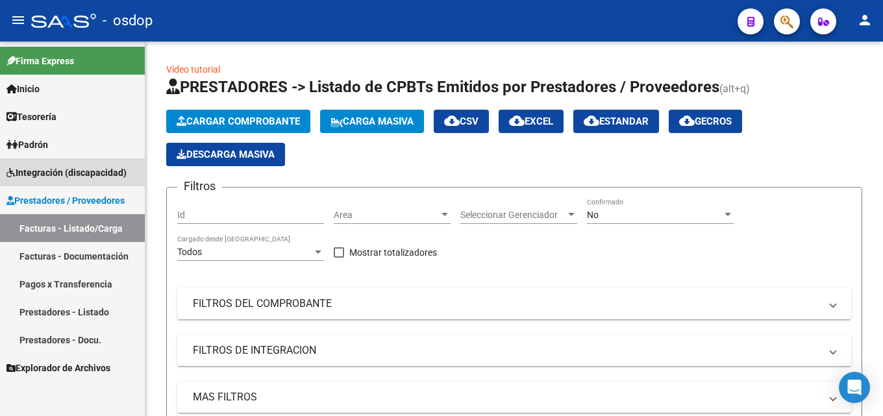
click at [58, 168] on span "Integración (discapacidad)" at bounding box center [66, 172] width 120 height 14
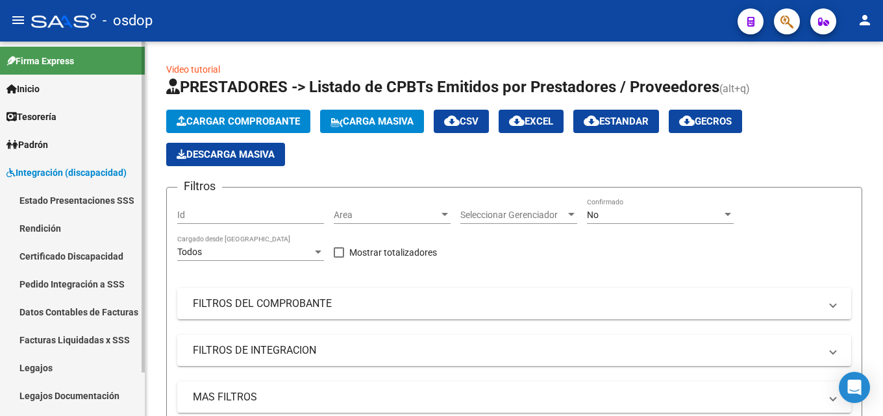
click at [47, 169] on span "Integración (discapacidad)" at bounding box center [66, 172] width 120 height 14
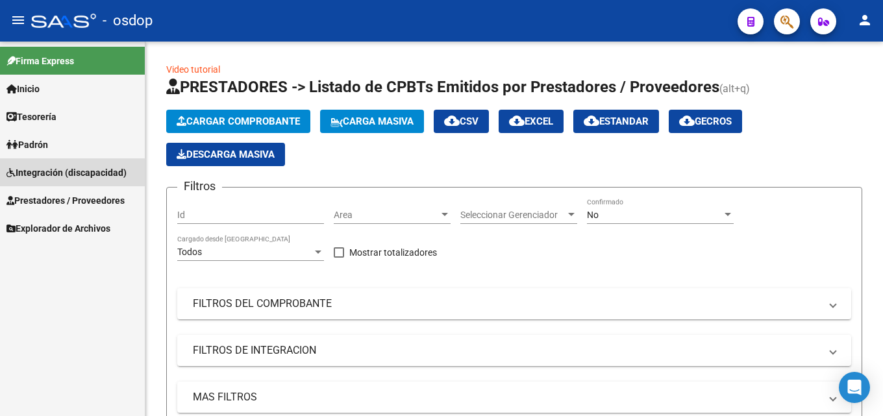
click at [53, 168] on span "Integración (discapacidad)" at bounding box center [66, 172] width 120 height 14
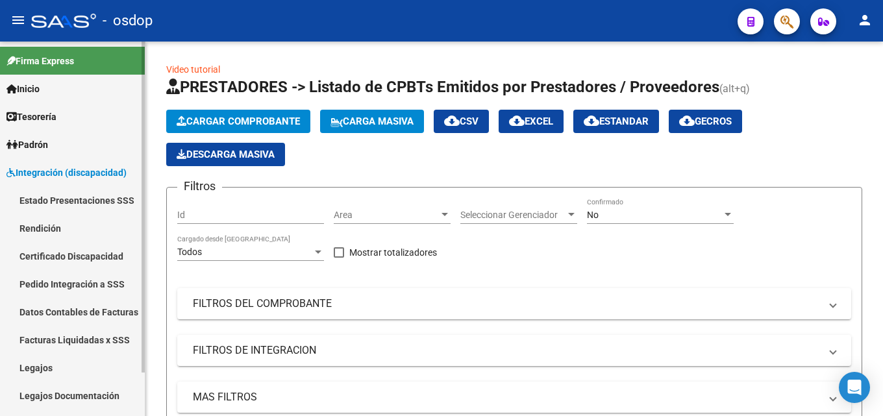
click at [80, 171] on span "Integración (discapacidad)" at bounding box center [66, 172] width 120 height 14
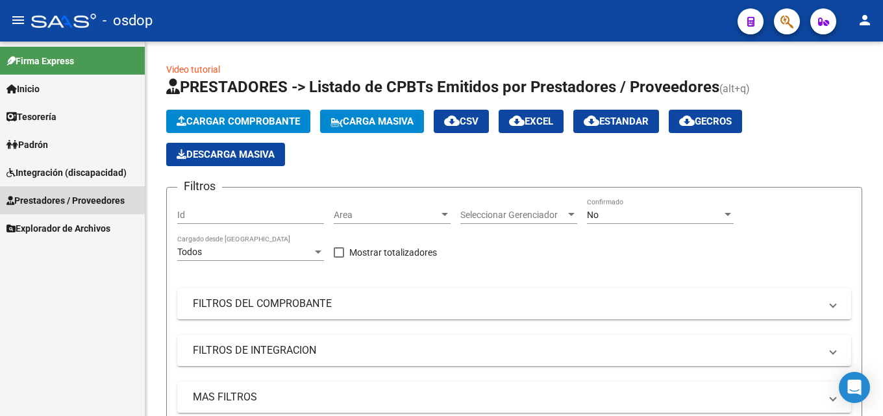
click at [71, 199] on span "Prestadores / Proveedores" at bounding box center [65, 200] width 118 height 14
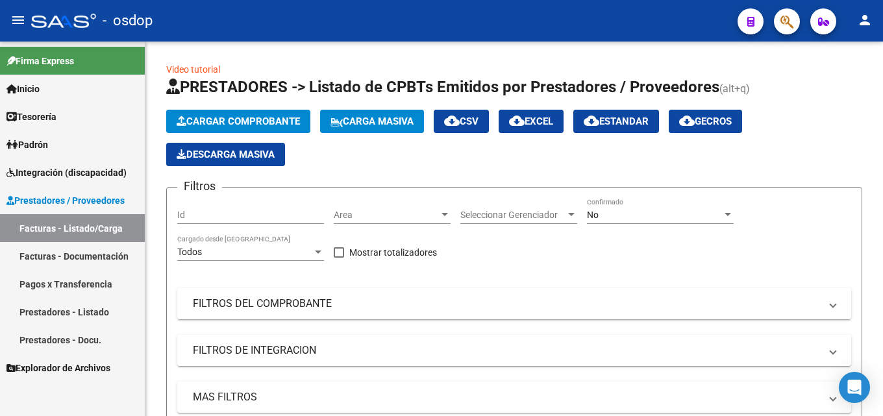
click at [71, 249] on link "Facturas - Documentación" at bounding box center [72, 256] width 145 height 28
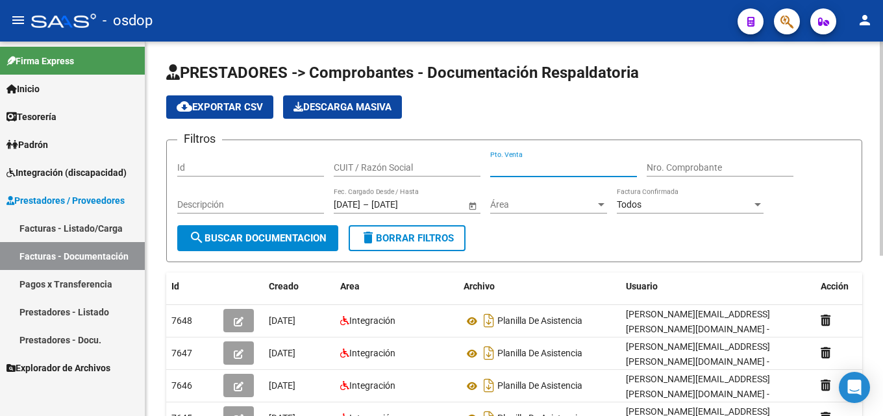
click at [513, 171] on input "Pto. Venta" at bounding box center [563, 167] width 147 height 11
type input "2"
click at [690, 169] on input "Nro. Comprobante" at bounding box center [719, 167] width 147 height 11
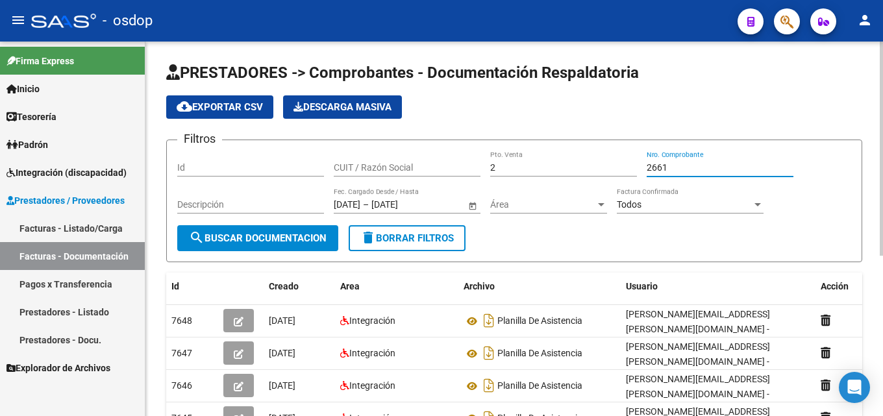
type input "2661"
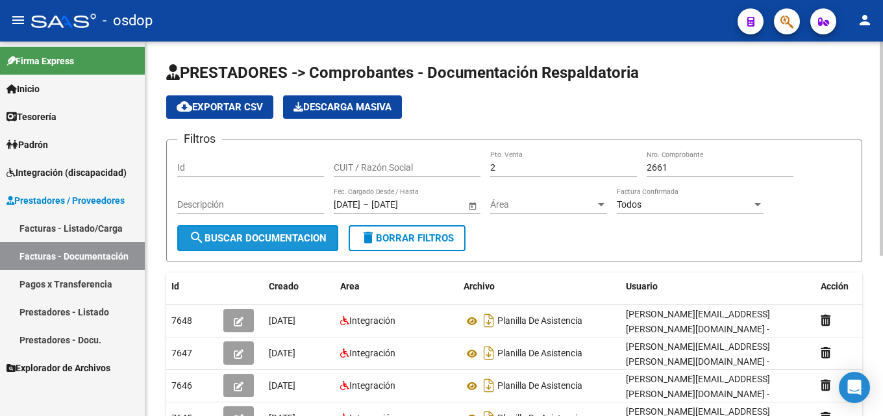
click at [295, 230] on button "search Buscar Documentacion" at bounding box center [257, 238] width 161 height 26
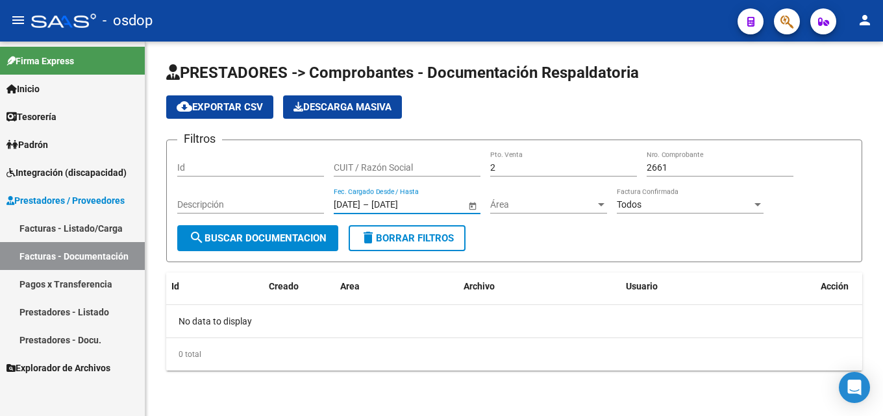
click at [341, 201] on input "[DATE]" at bounding box center [347, 204] width 27 height 11
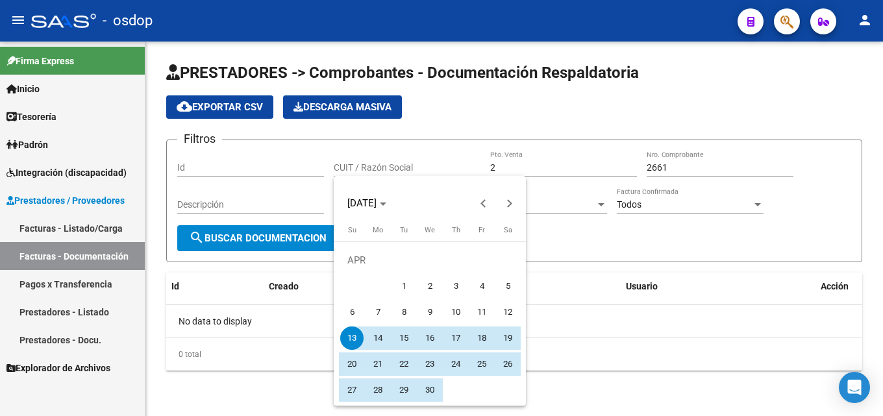
click at [575, 273] on div at bounding box center [441, 208] width 883 height 416
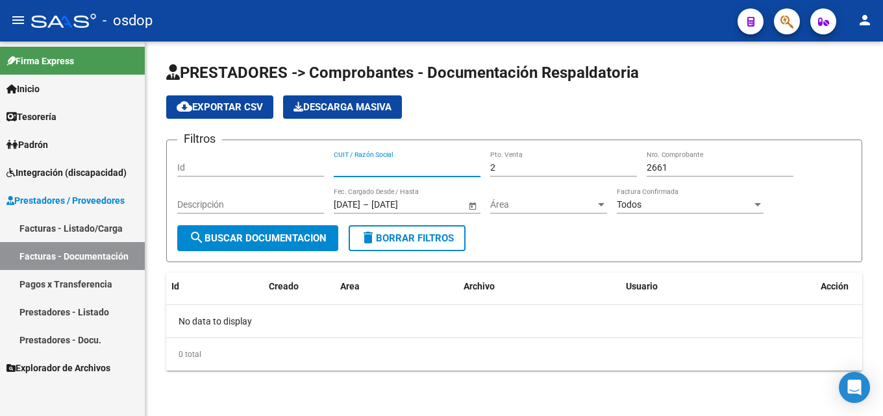
click at [397, 164] on input "CUIT / Razón Social" at bounding box center [407, 167] width 147 height 11
type input "33714269459"
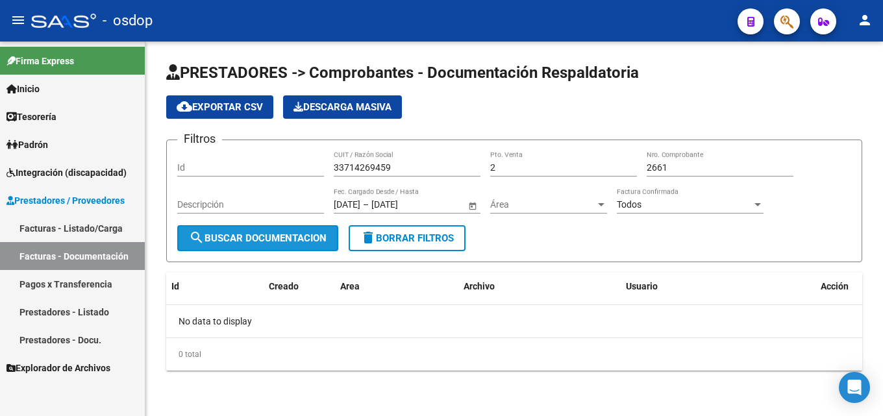
click at [262, 239] on span "search Buscar Documentacion" at bounding box center [258, 238] width 138 height 12
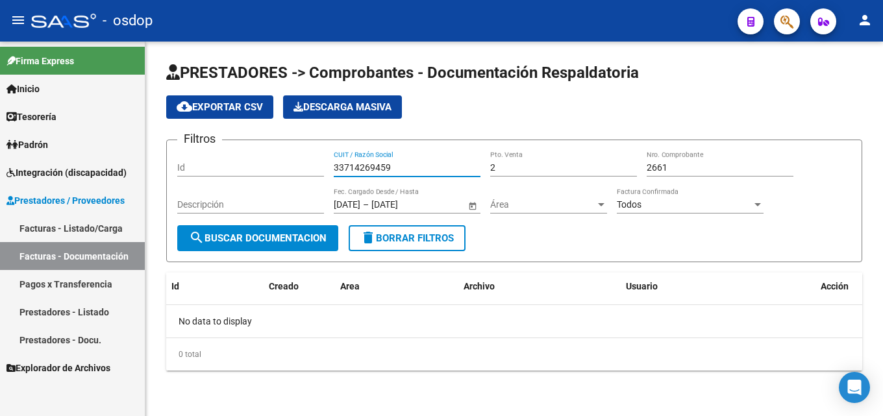
click at [415, 165] on input "33714269459" at bounding box center [407, 167] width 147 height 11
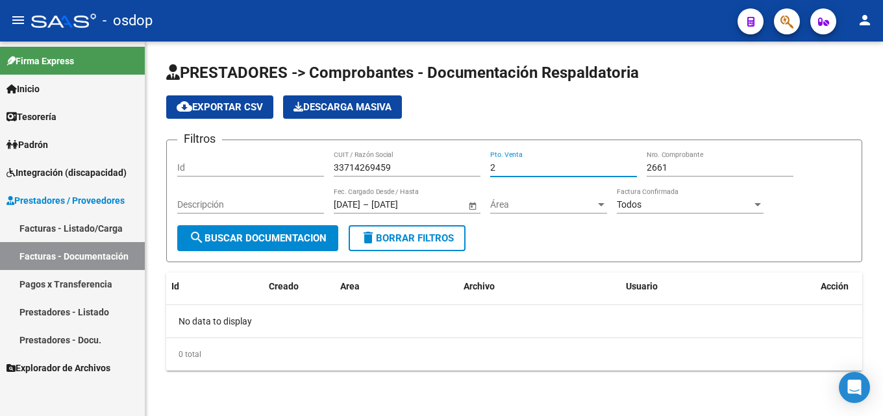
click at [520, 171] on input "2" at bounding box center [563, 167] width 147 height 11
click at [690, 170] on input "2661" at bounding box center [719, 167] width 147 height 11
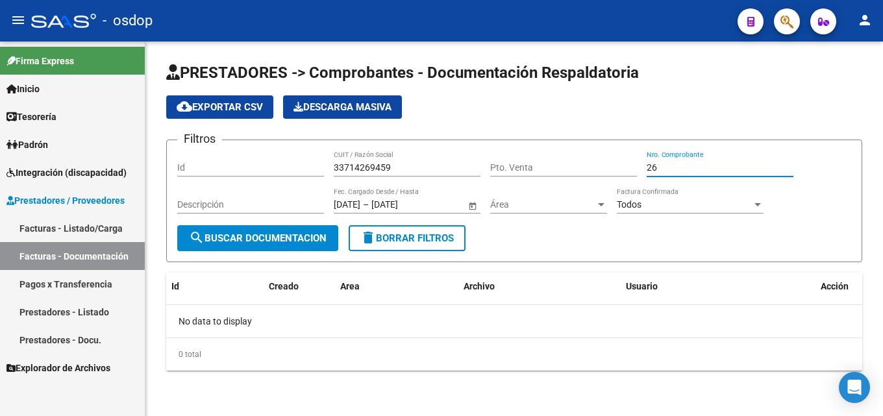
type input "2"
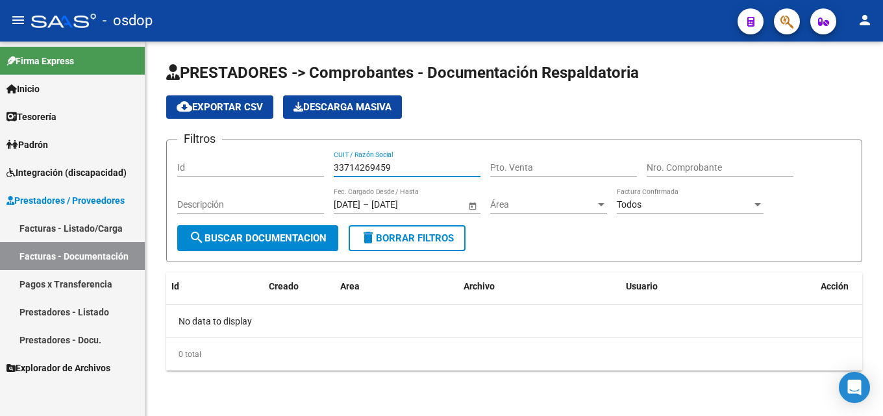
click at [400, 167] on input "33714269459" at bounding box center [407, 167] width 147 height 11
drag, startPoint x: 400, startPoint y: 167, endPoint x: 303, endPoint y: 163, distance: 96.8
click at [303, 163] on div "Filtros Id 33714269459 CUIT / Razón Social Pto. Venta Nro. Comprobante Descripc…" at bounding box center [514, 188] width 674 height 75
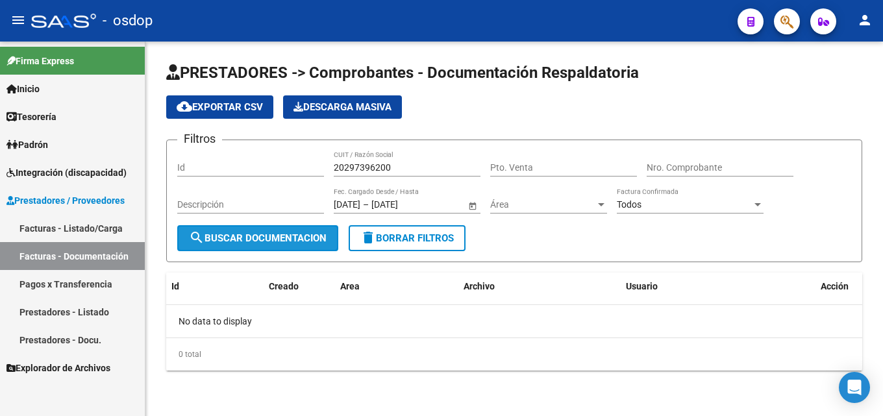
click at [236, 239] on span "search Buscar Documentacion" at bounding box center [258, 238] width 138 height 12
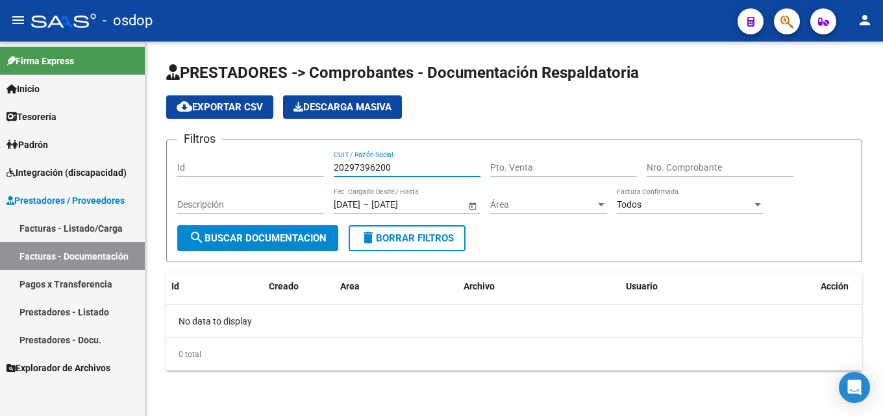
drag, startPoint x: 396, startPoint y: 167, endPoint x: 326, endPoint y: 152, distance: 72.2
click at [326, 152] on div "Filtros Id 20297396200 CUIT / Razón Social Pto. Venta Nro. Comprobante Descripc…" at bounding box center [514, 188] width 674 height 75
type input "27366973570"
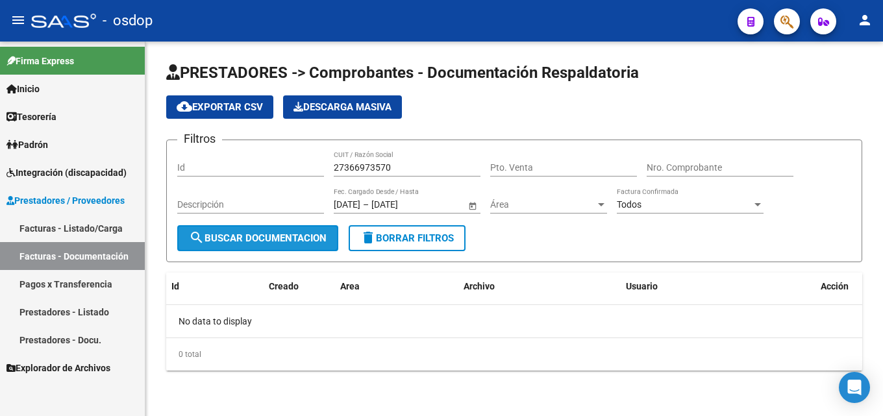
click at [256, 245] on button "search Buscar Documentacion" at bounding box center [257, 238] width 161 height 26
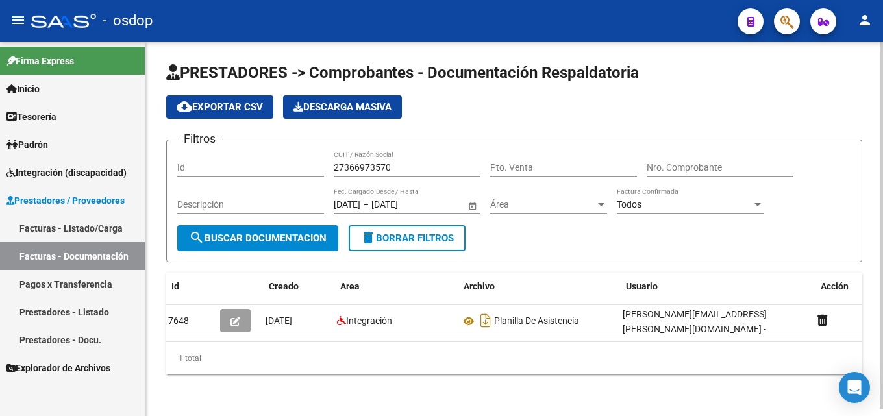
scroll to position [0, 18]
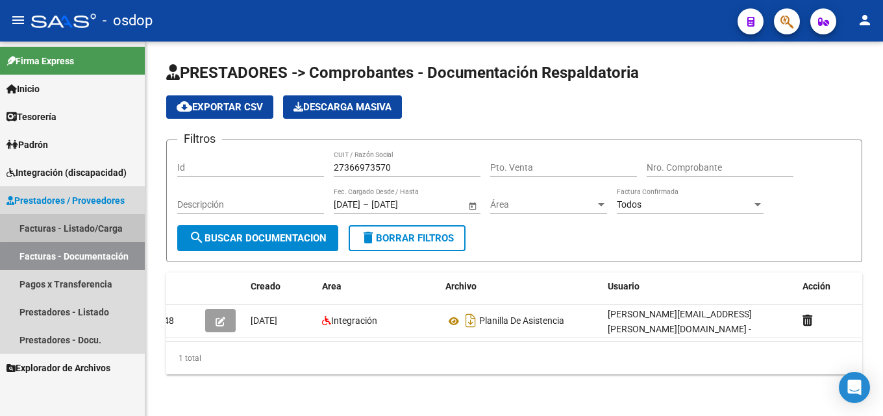
click at [88, 226] on link "Facturas - Listado/Carga" at bounding box center [72, 228] width 145 height 28
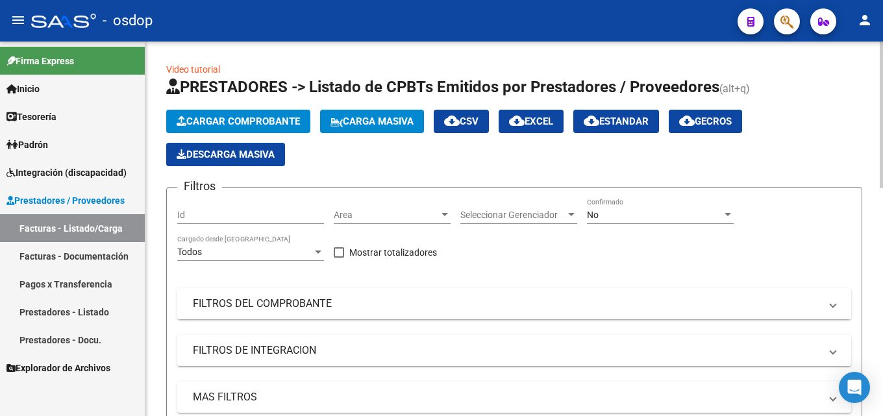
click at [281, 303] on mat-panel-title "FILTROS DEL COMPROBANTE" at bounding box center [506, 304] width 627 height 14
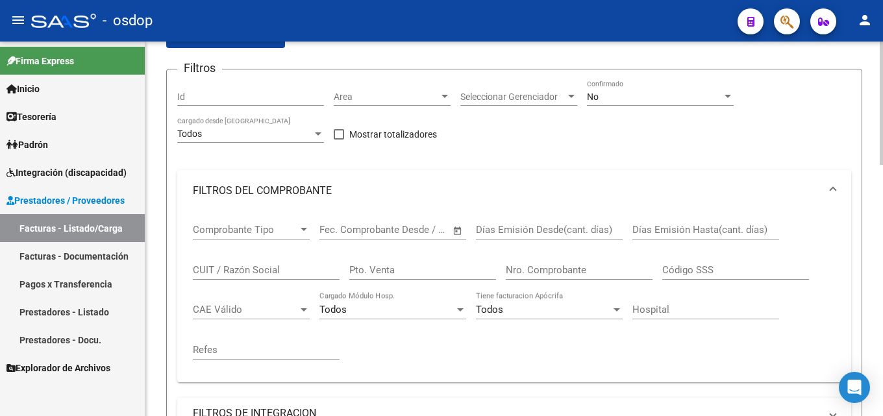
scroll to position [130, 0]
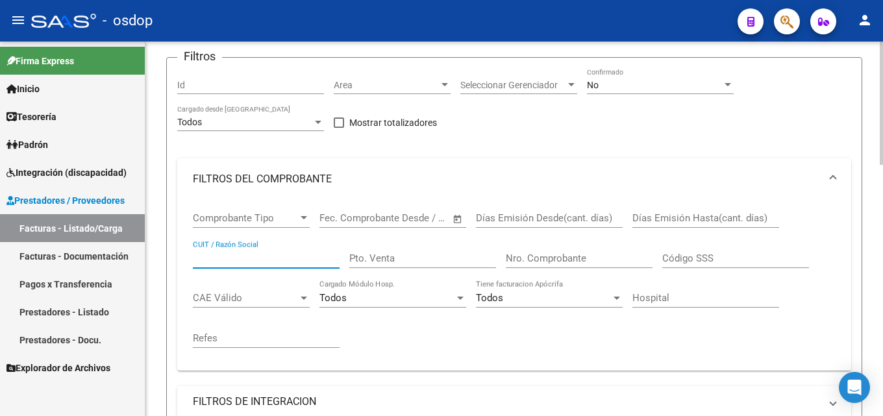
click at [272, 256] on input "CUIT / Razón Social" at bounding box center [266, 258] width 147 height 12
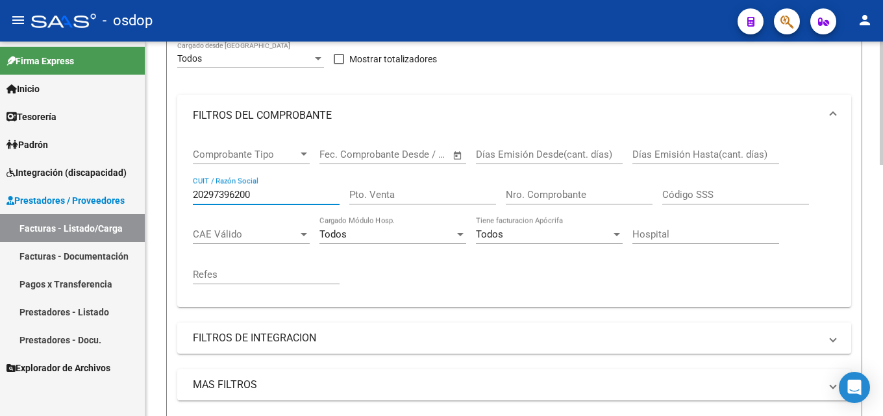
scroll to position [195, 0]
type input "20297396200"
click at [357, 271] on div "Comprobante Tipo Comprobante Tipo Fecha inicio – Fecha fin Fec. Comprobante Des…" at bounding box center [514, 215] width 642 height 160
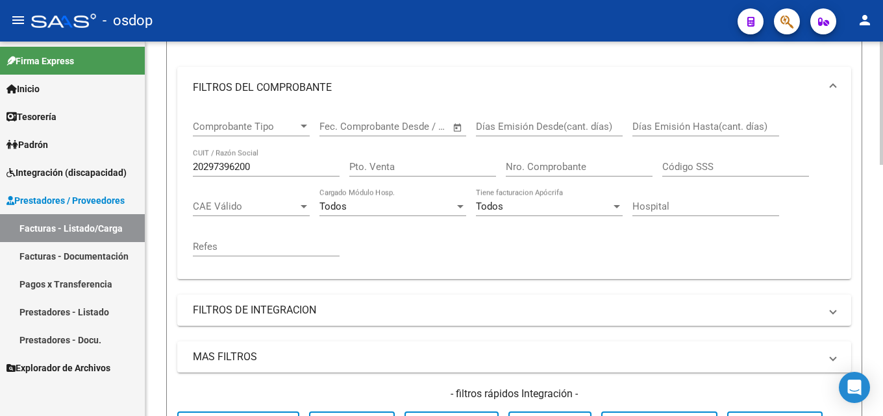
scroll to position [65, 0]
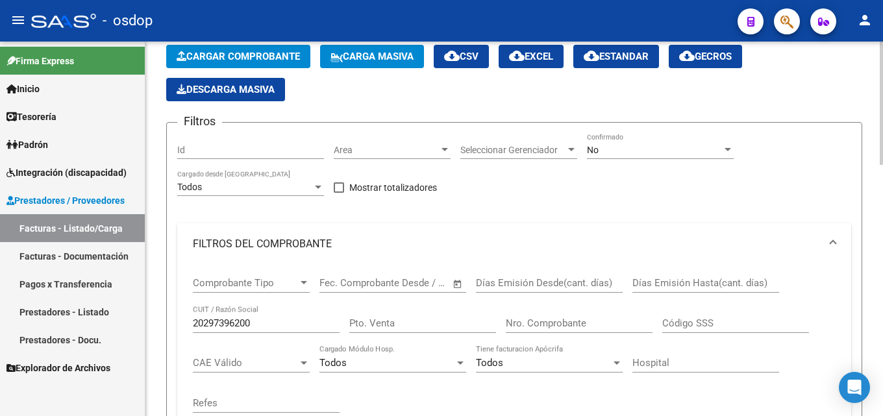
click at [217, 248] on mat-panel-title "FILTROS DEL COMPROBANTE" at bounding box center [506, 244] width 627 height 14
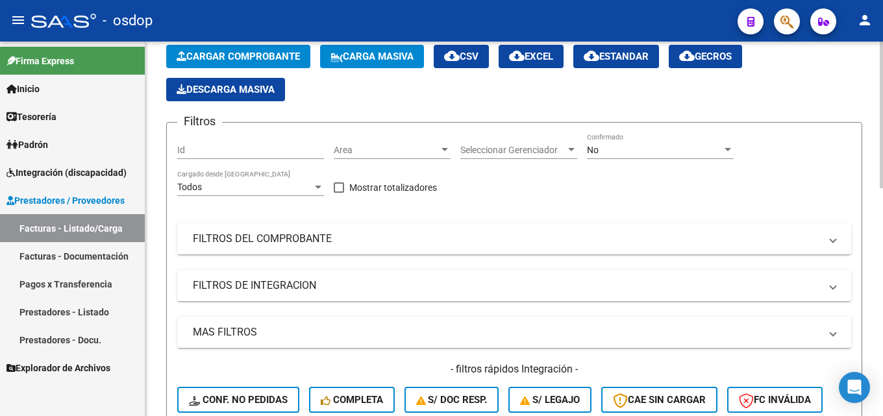
click at [281, 287] on mat-panel-title "FILTROS DE INTEGRACION" at bounding box center [506, 285] width 627 height 14
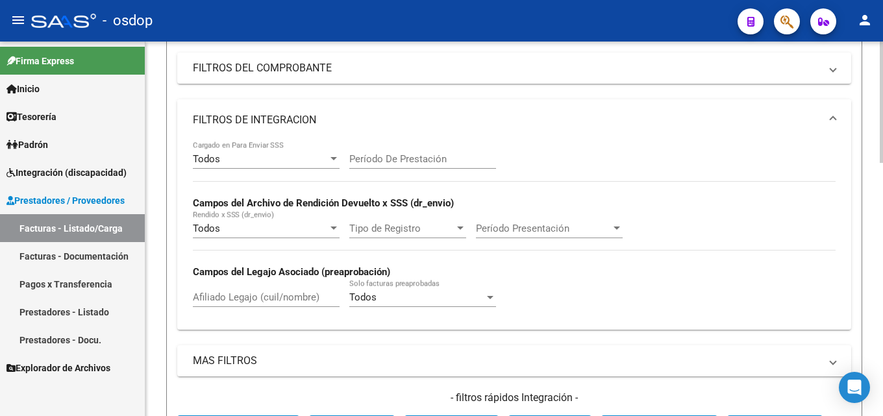
scroll to position [260, 0]
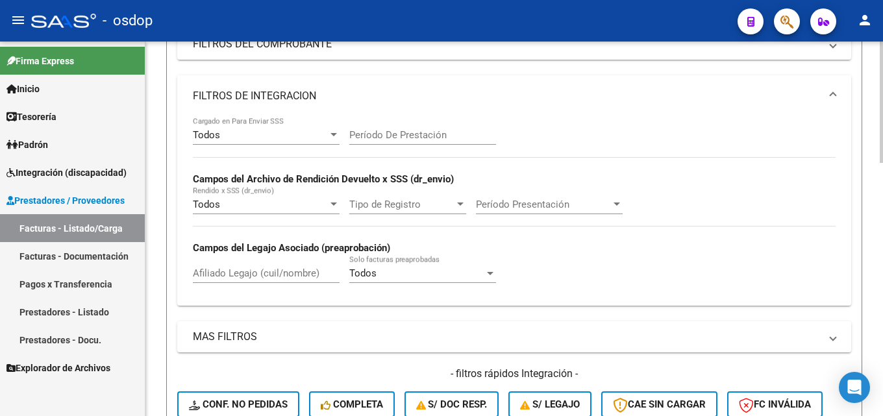
click at [263, 95] on mat-panel-title "FILTROS DE INTEGRACION" at bounding box center [506, 96] width 627 height 14
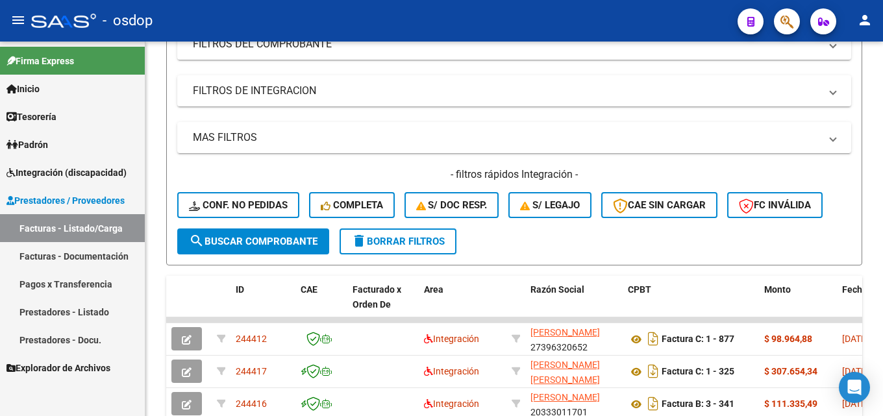
scroll to position [130, 0]
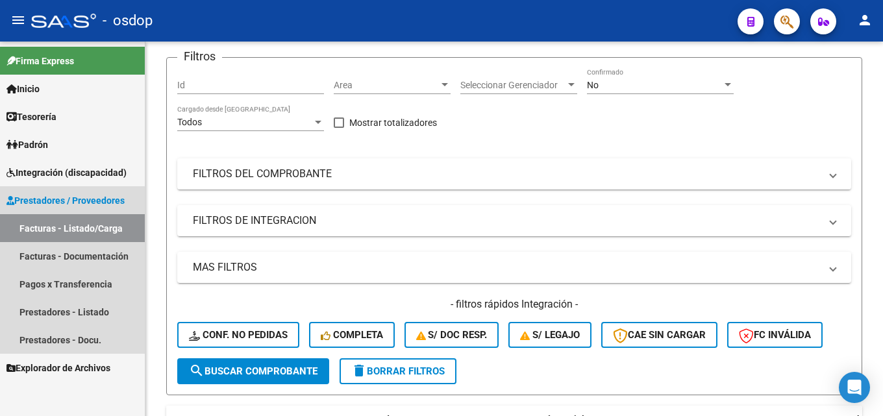
click at [57, 225] on link "Facturas - Listado/Carga" at bounding box center [72, 228] width 145 height 28
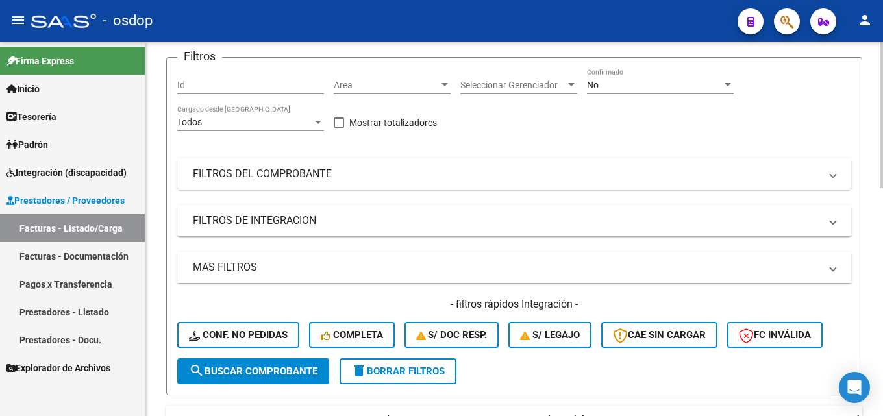
click at [304, 175] on mat-panel-title "FILTROS DEL COMPROBANTE" at bounding box center [506, 174] width 627 height 14
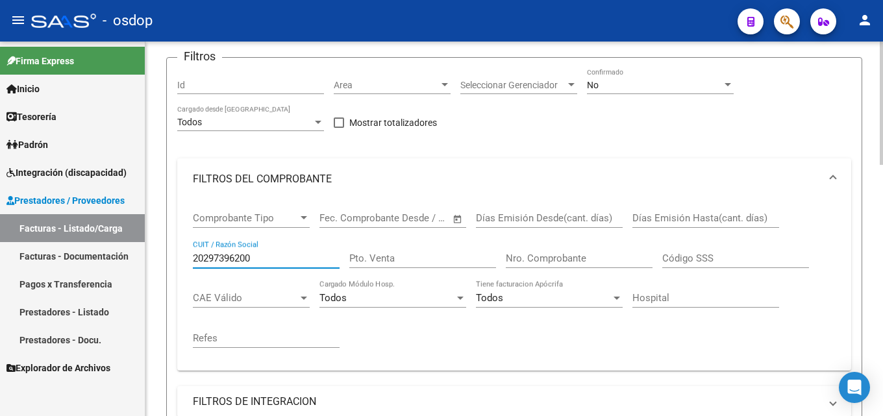
click at [262, 259] on input "20297396200" at bounding box center [266, 258] width 147 height 12
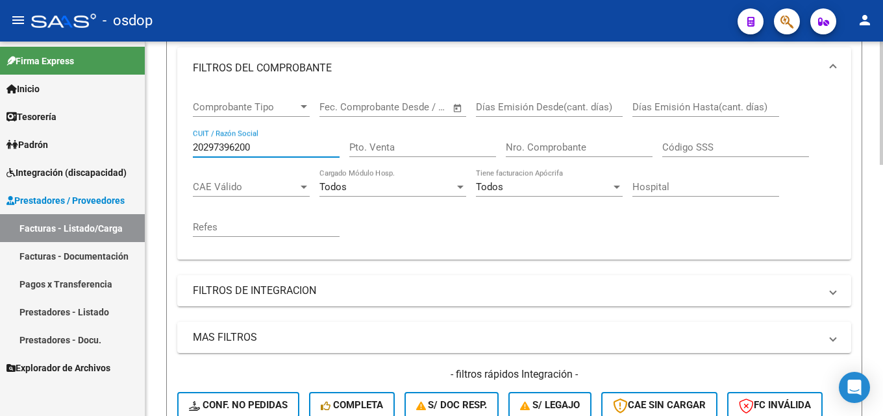
scroll to position [324, 0]
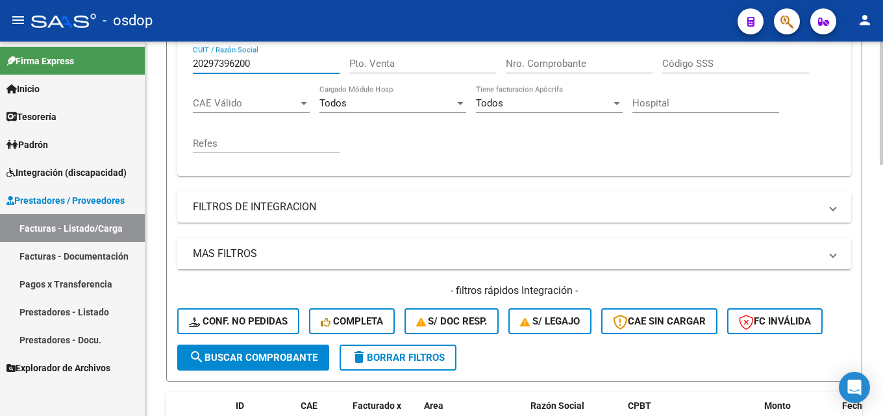
click at [265, 352] on span "search Buscar Comprobante" at bounding box center [253, 358] width 128 height 12
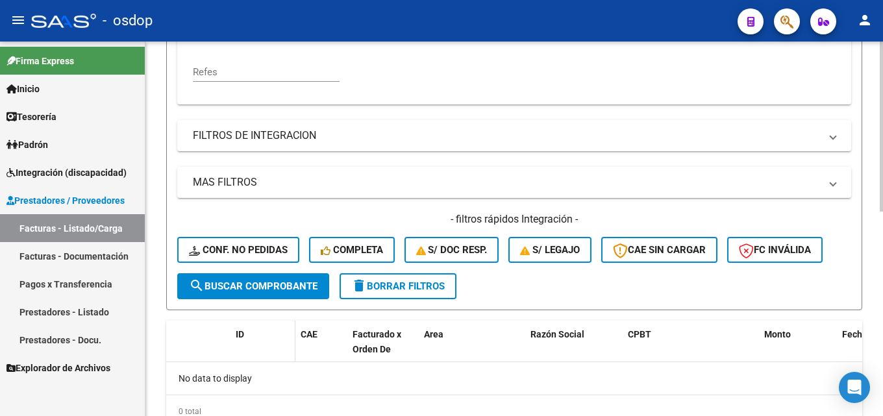
scroll to position [254, 0]
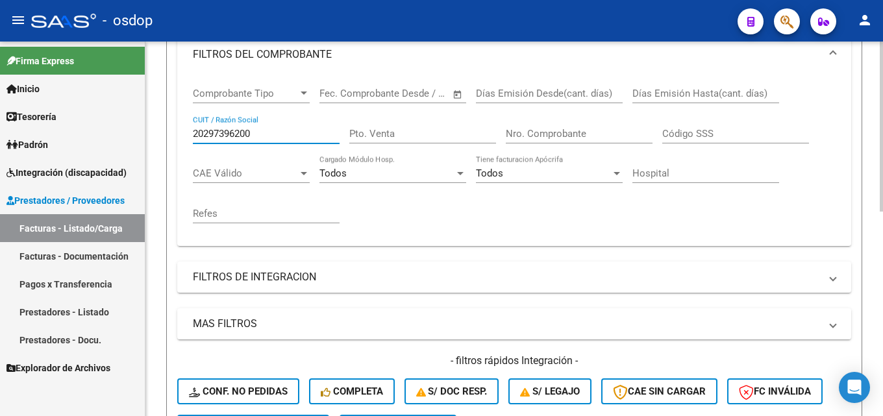
drag, startPoint x: 283, startPoint y: 134, endPoint x: 165, endPoint y: 134, distance: 118.1
click at [165, 134] on div "Video tutorial PRESTADORES -> Listado de CPBTs Emitidos por Prestadores / Prove…" at bounding box center [513, 198] width 737 height 823
click at [300, 56] on mat-panel-title "FILTROS DEL COMPROBANTE" at bounding box center [506, 54] width 627 height 14
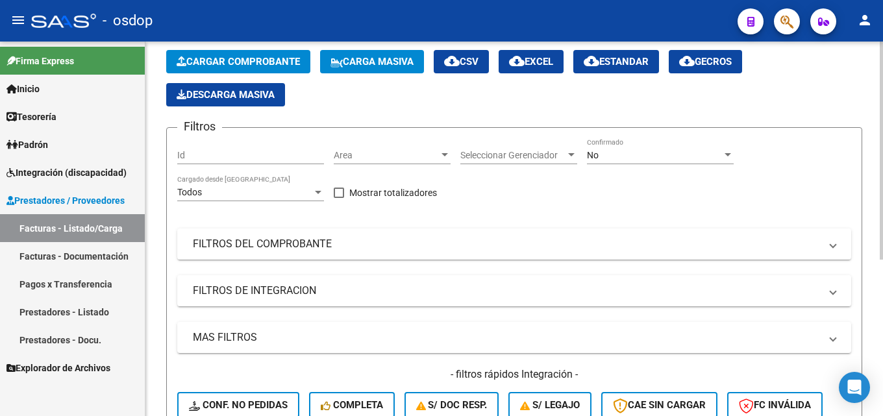
scroll to position [0, 0]
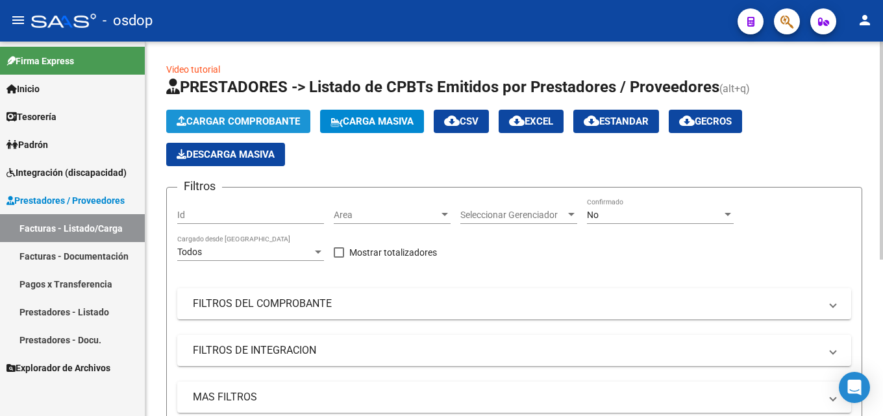
click at [269, 120] on span "Cargar Comprobante" at bounding box center [238, 122] width 123 height 12
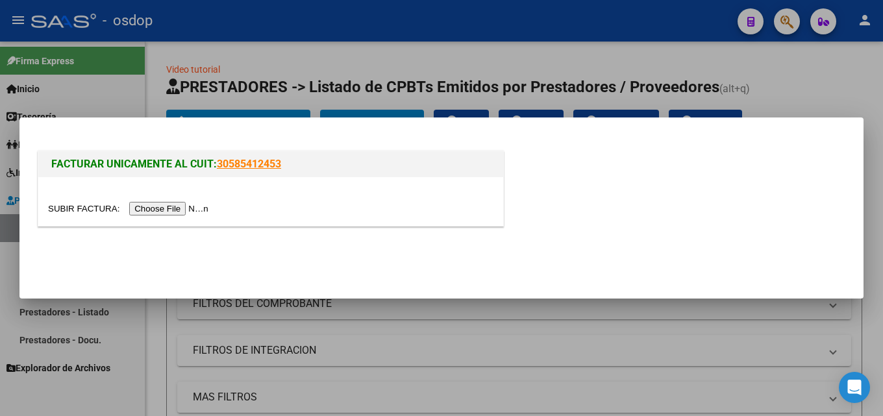
click at [178, 207] on input "file" at bounding box center [130, 209] width 164 height 14
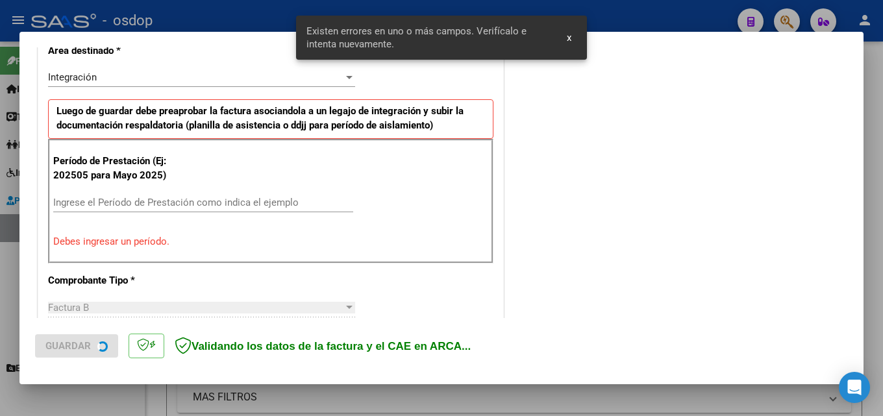
scroll to position [317, 0]
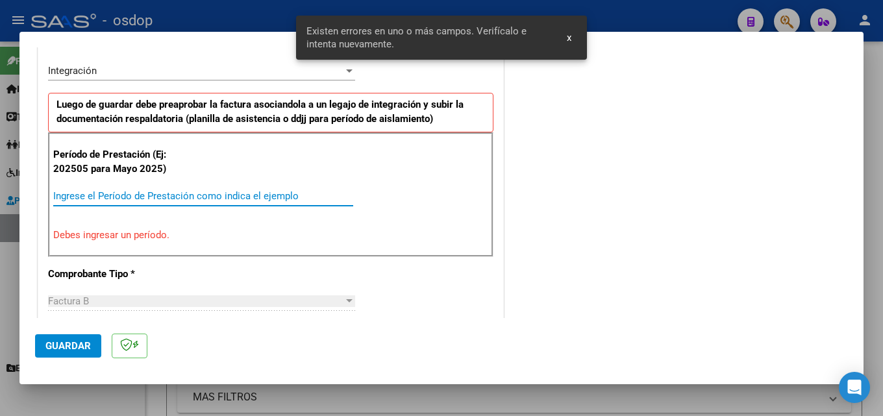
click at [143, 199] on input "Ingrese el Período de Prestación como indica el ejemplo" at bounding box center [203, 196] width 300 height 12
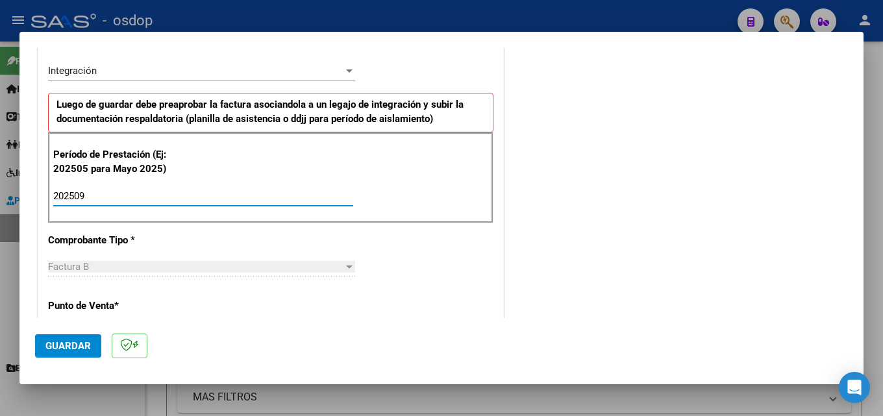
click at [249, 190] on input "202509" at bounding box center [203, 196] width 300 height 12
type input "202509"
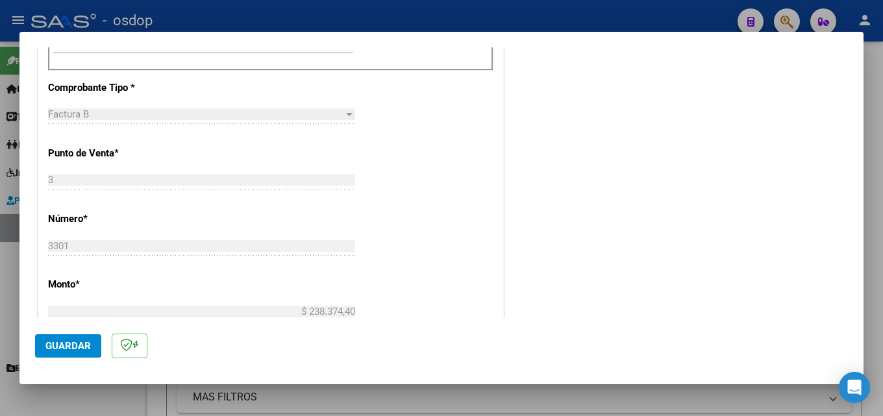
scroll to position [446, 0]
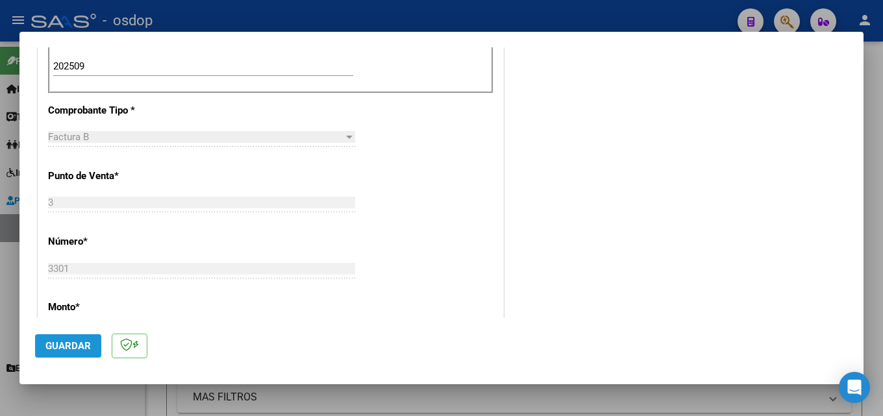
click at [80, 344] on span "Guardar" at bounding box center [67, 346] width 45 height 12
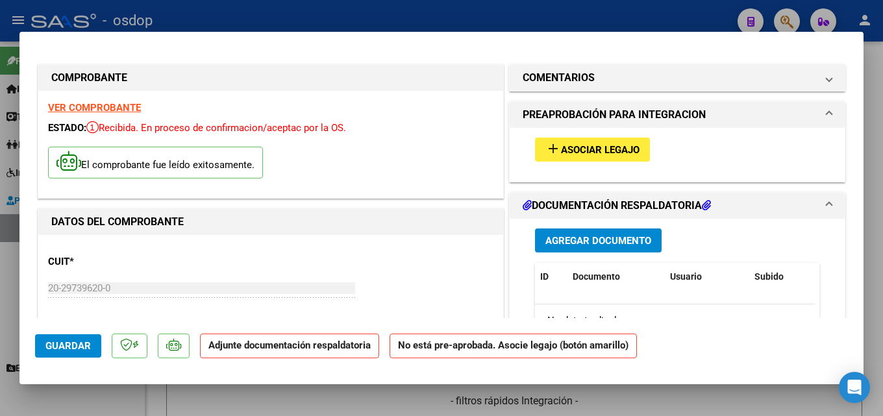
click at [574, 146] on span "Asociar Legajo" at bounding box center [600, 150] width 79 height 12
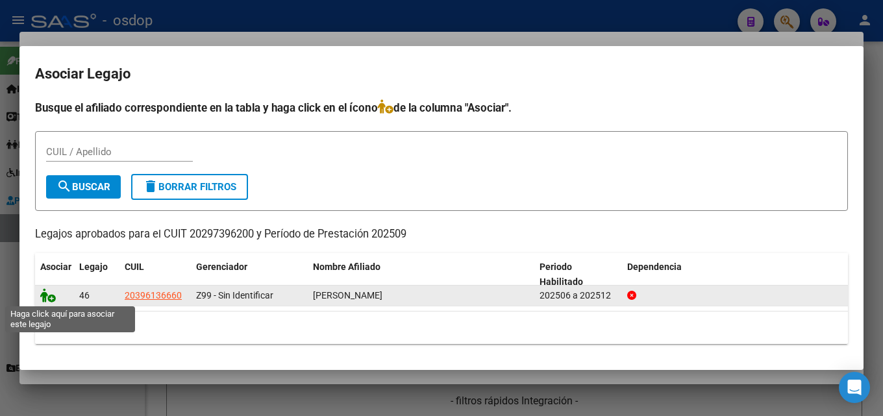
click at [49, 297] on icon at bounding box center [48, 295] width 16 height 14
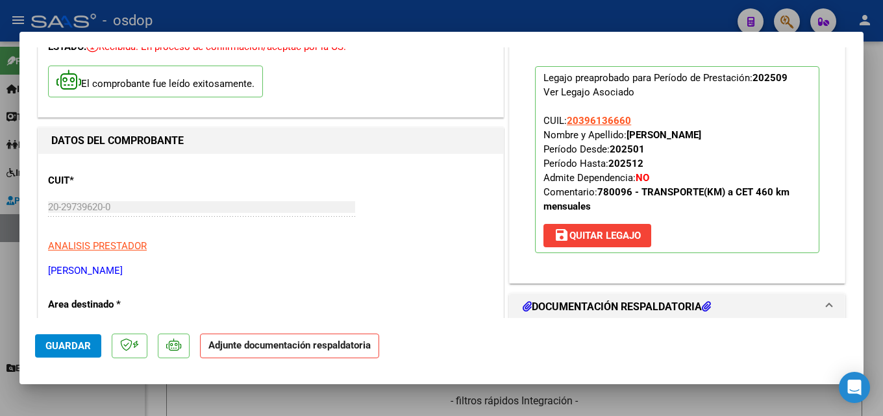
scroll to position [324, 0]
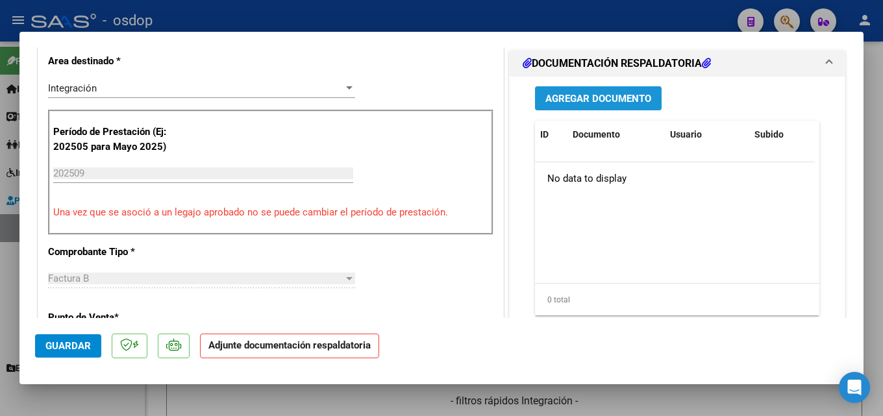
click at [568, 94] on span "Agregar Documento" at bounding box center [598, 99] width 106 height 12
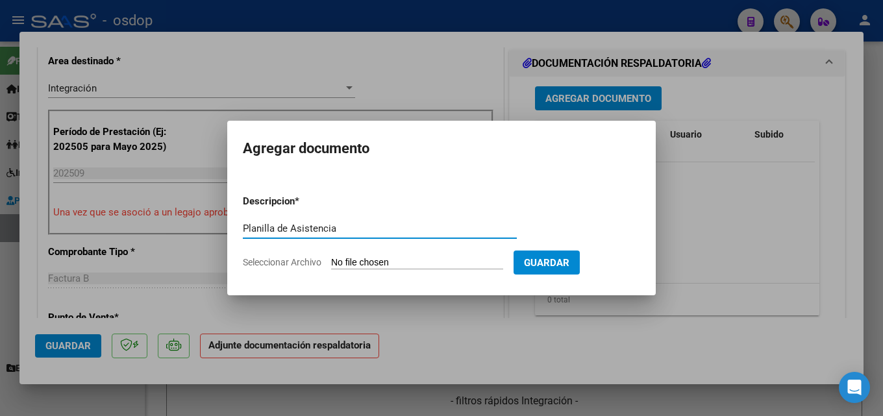
type input "Planilla de Asistencia"
click at [371, 265] on input "Seleccionar Archivo" at bounding box center [417, 263] width 172 height 12
type input "C:\fakepath\Transporte 09 asistencia.pdf"
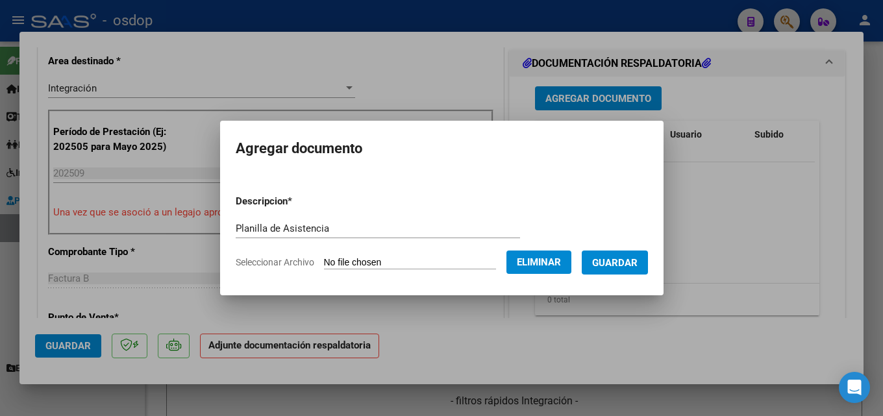
click at [637, 262] on span "Guardar" at bounding box center [614, 263] width 45 height 12
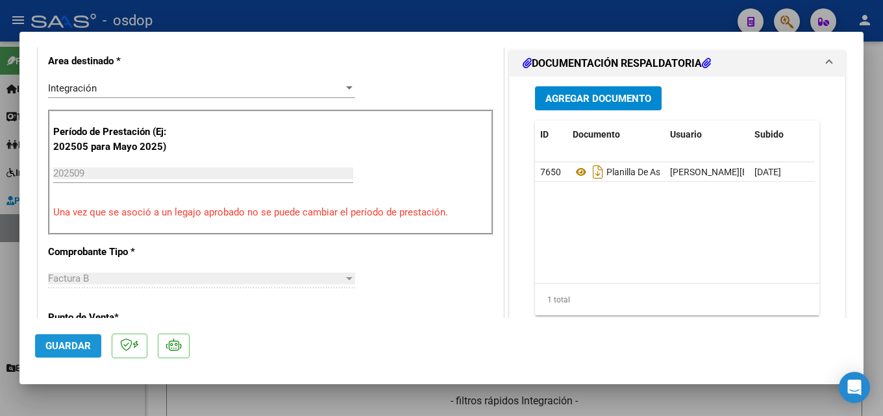
click at [77, 335] on button "Guardar" at bounding box center [68, 345] width 66 height 23
type input "$ 0,00"
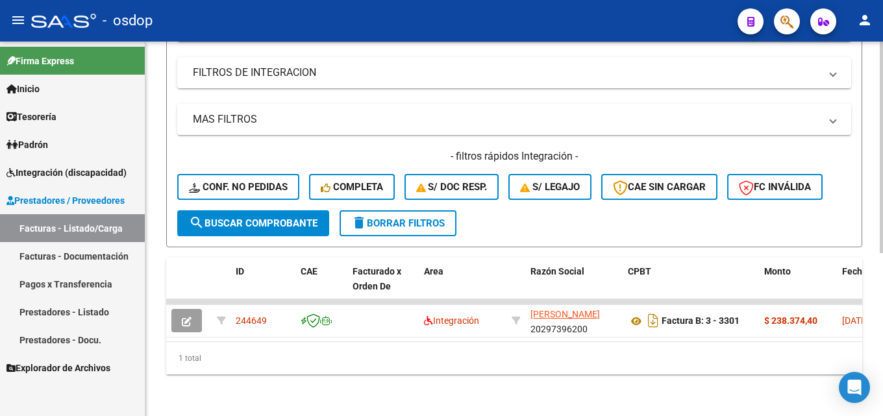
scroll to position [0, 0]
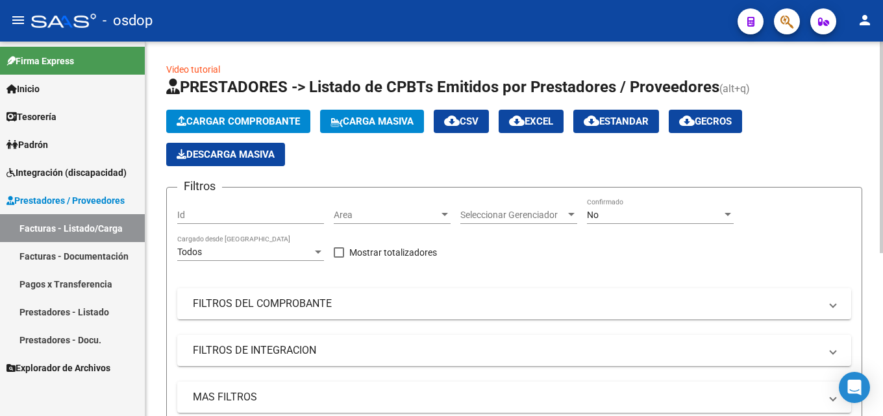
click at [239, 120] on span "Cargar Comprobante" at bounding box center [238, 122] width 123 height 12
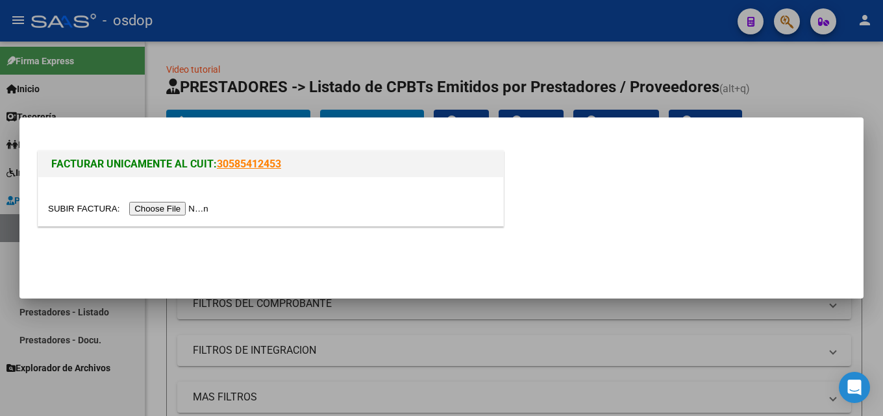
click at [187, 201] on div at bounding box center [270, 201] width 465 height 49
click at [165, 212] on input "file" at bounding box center [130, 209] width 164 height 14
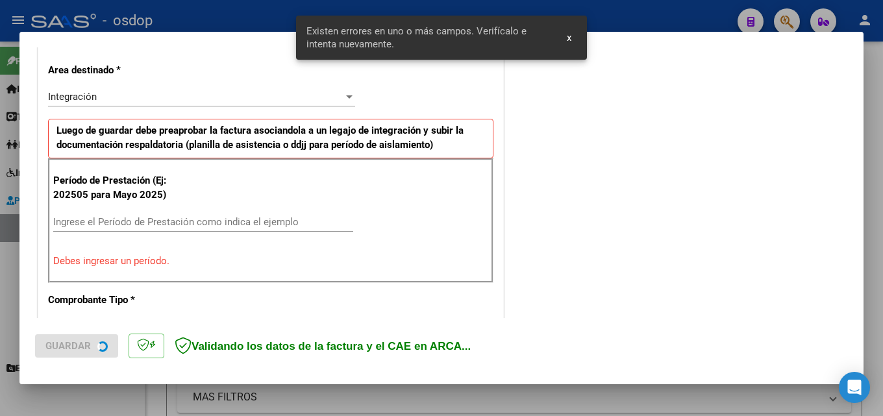
scroll to position [317, 0]
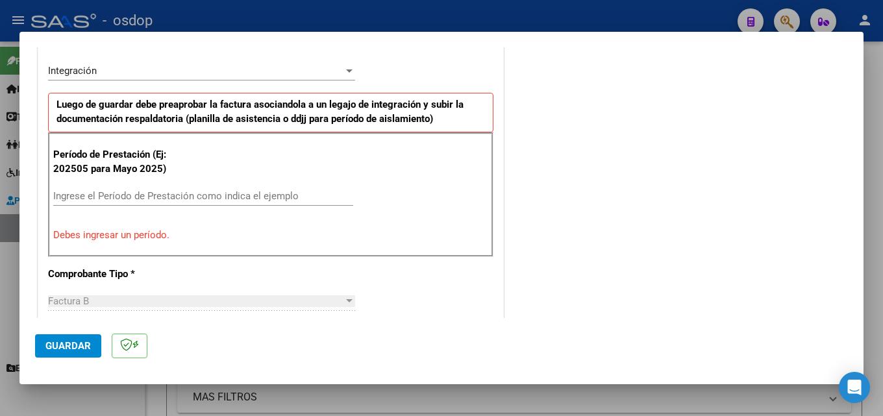
click at [191, 194] on input "Ingrese el Período de Prestación como indica el ejemplo" at bounding box center [203, 196] width 300 height 12
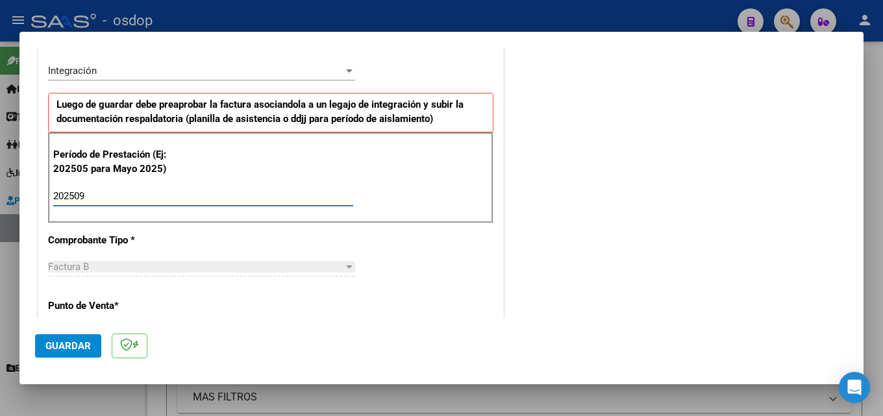
type input "202509"
click at [68, 345] on span "Guardar" at bounding box center [67, 346] width 45 height 12
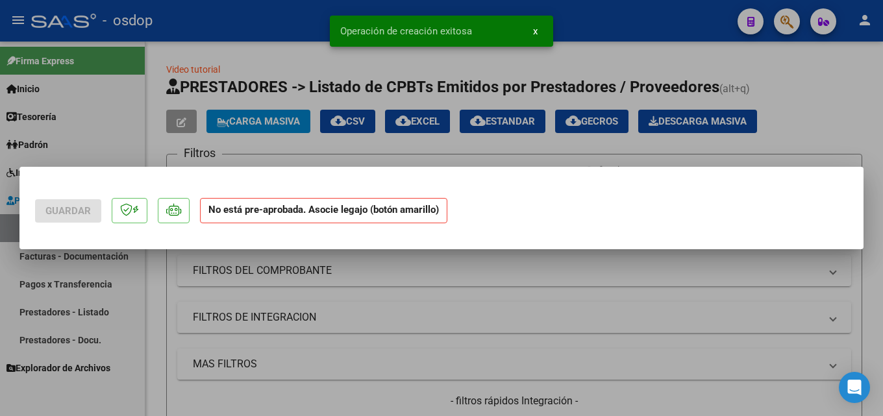
scroll to position [0, 0]
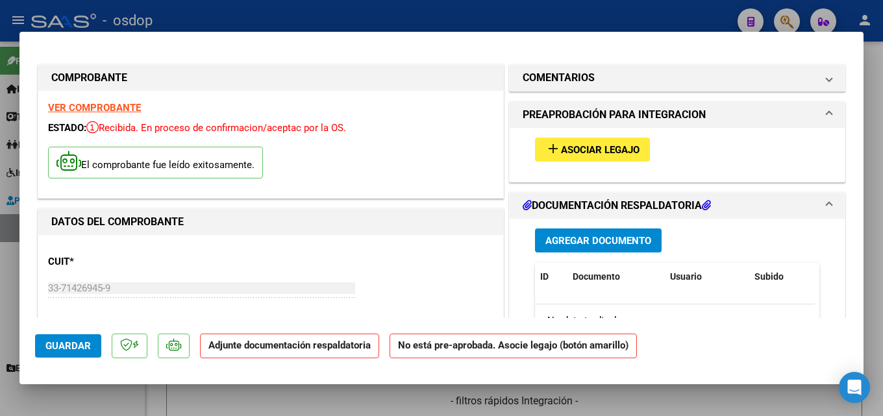
click at [570, 234] on span "Agregar Documento" at bounding box center [598, 240] width 106 height 12
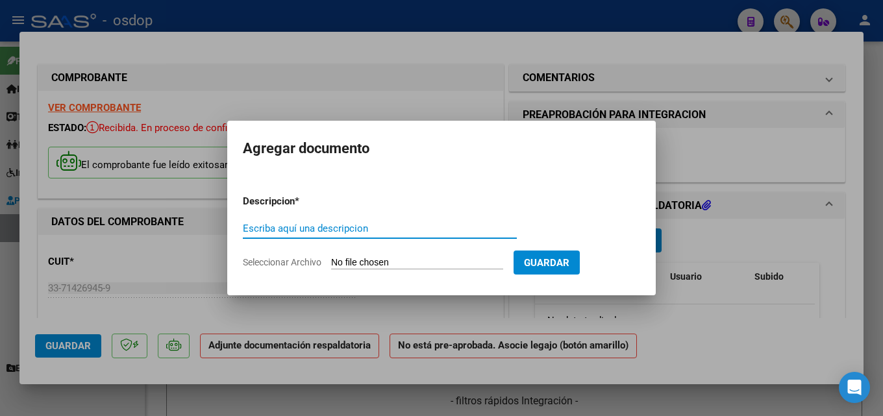
click at [280, 226] on input "Escriba aquí una descripcion" at bounding box center [380, 229] width 274 height 12
type input "planiila asistencia"
click at [371, 267] on input "Seleccionar Archivo" at bounding box center [417, 263] width 172 height 12
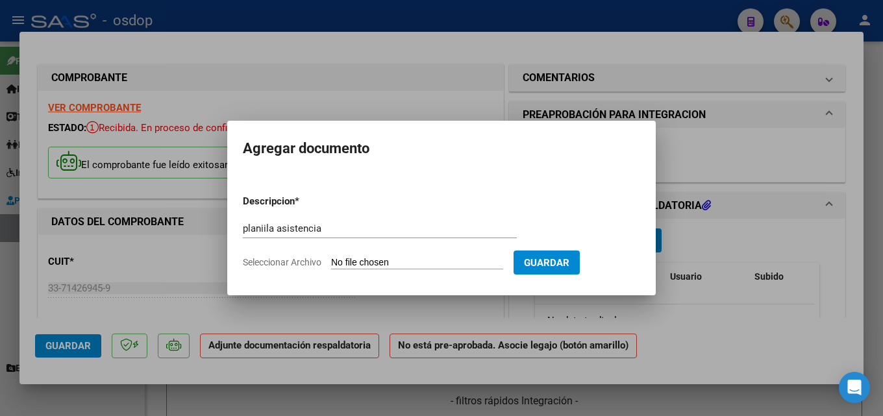
type input "C:\fakepath\CET 09 asistencia.pdf"
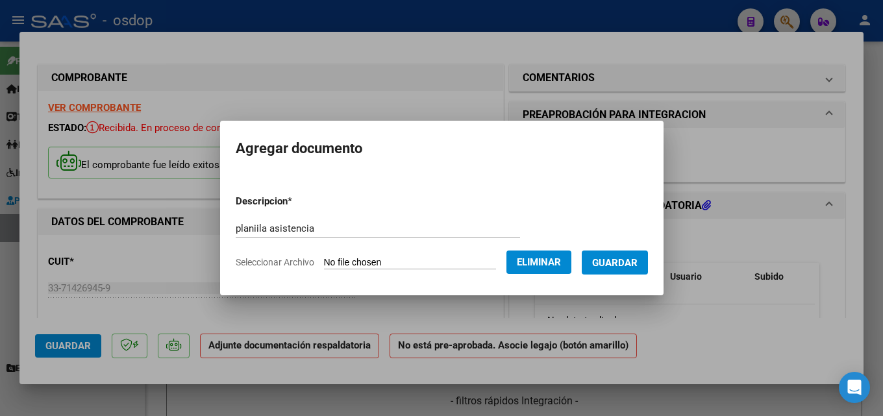
click at [604, 263] on span "Guardar" at bounding box center [614, 263] width 45 height 12
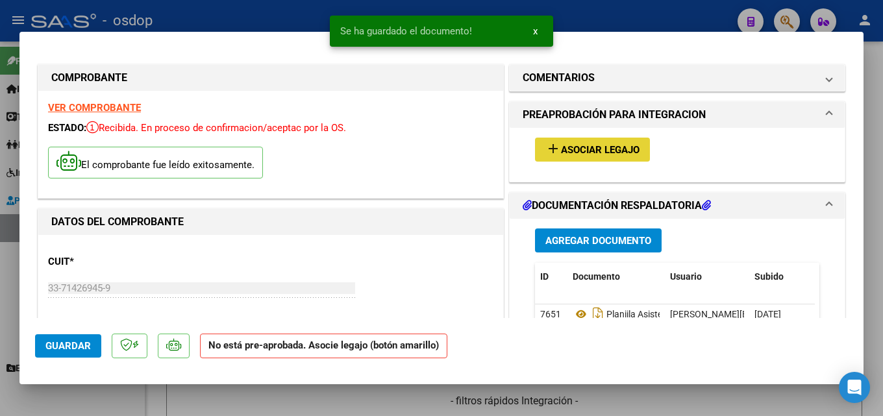
click at [590, 151] on span "Asociar Legajo" at bounding box center [600, 150] width 79 height 12
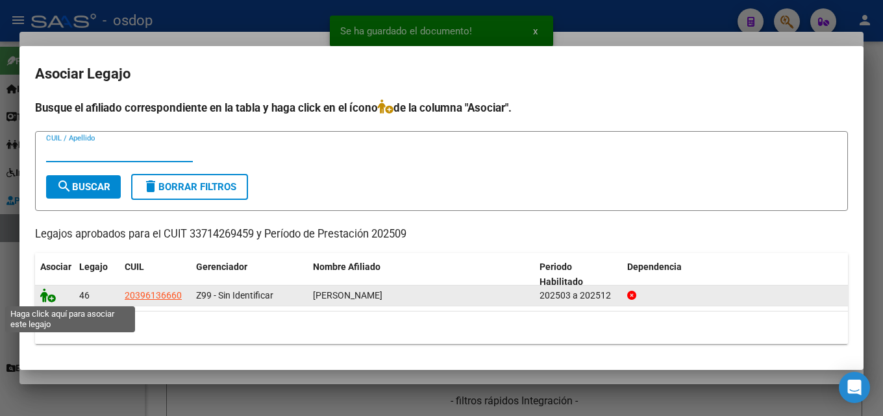
click at [41, 299] on icon at bounding box center [48, 295] width 16 height 14
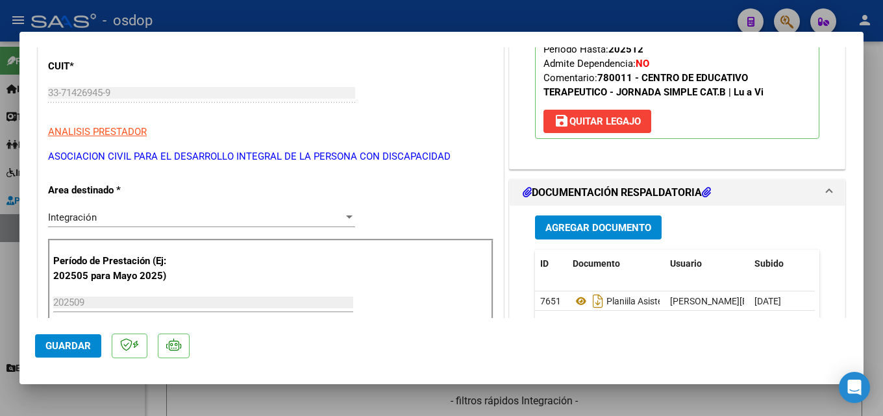
scroll to position [260, 0]
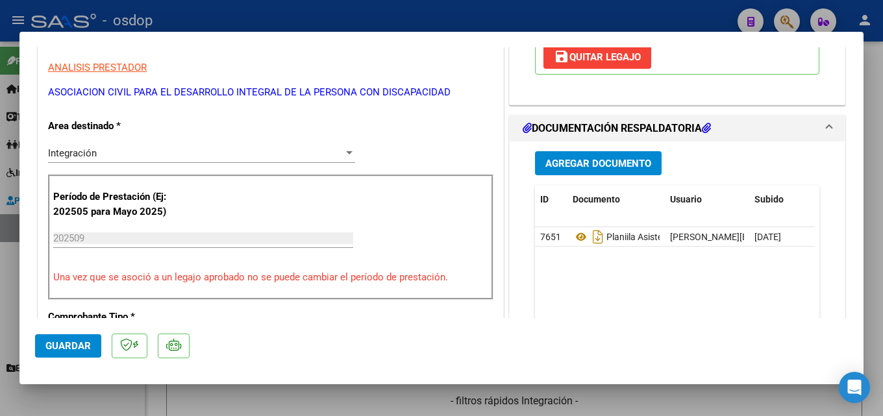
click at [59, 342] on span "Guardar" at bounding box center [67, 346] width 45 height 12
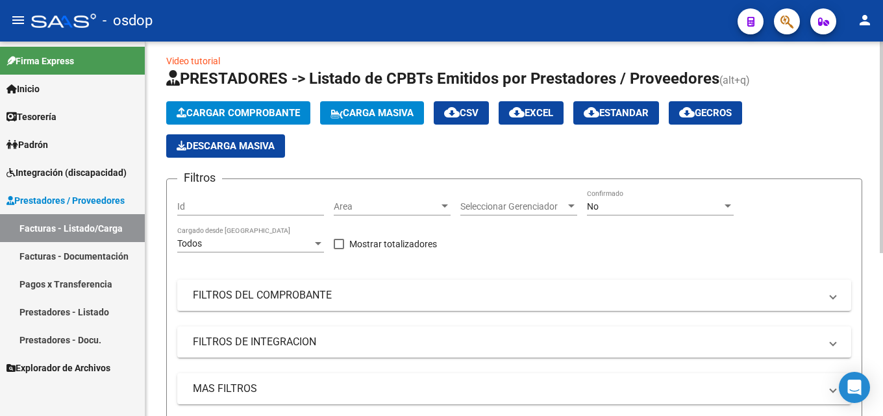
scroll to position [0, 0]
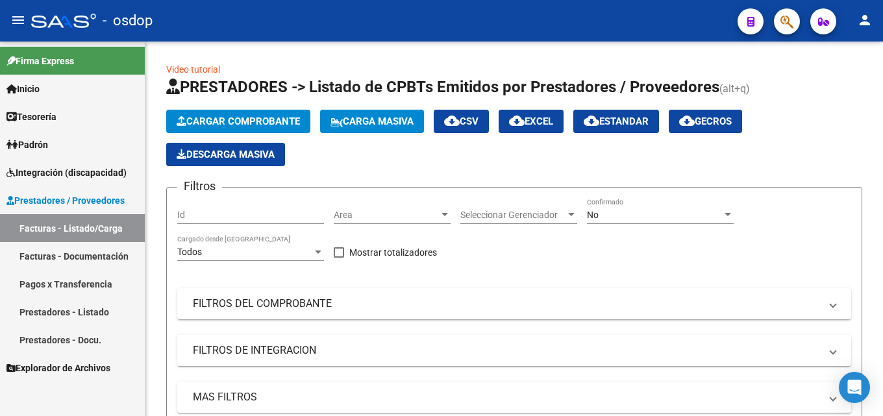
click at [58, 224] on link "Facturas - Listado/Carga" at bounding box center [72, 228] width 145 height 28
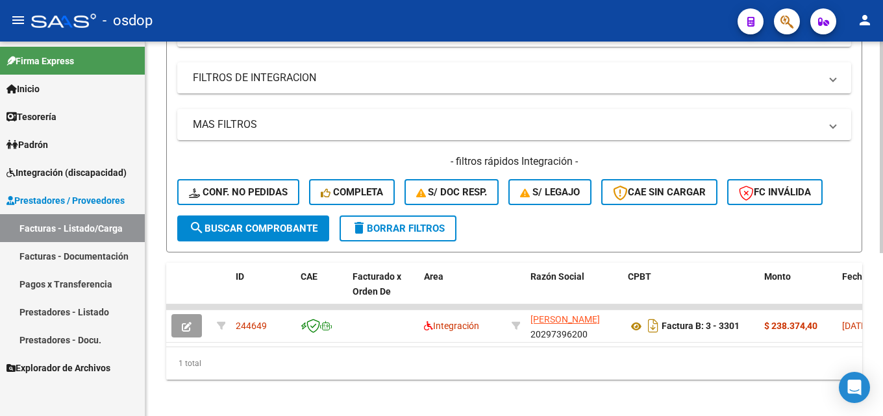
scroll to position [288, 0]
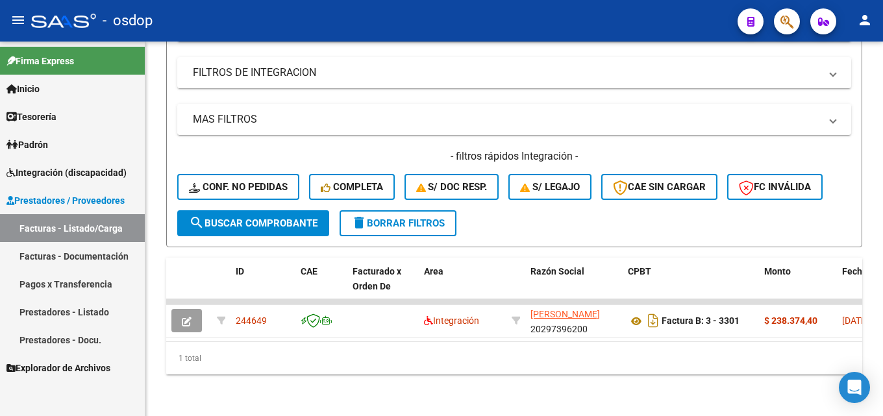
click at [103, 196] on span "Prestadores / Proveedores" at bounding box center [65, 200] width 118 height 14
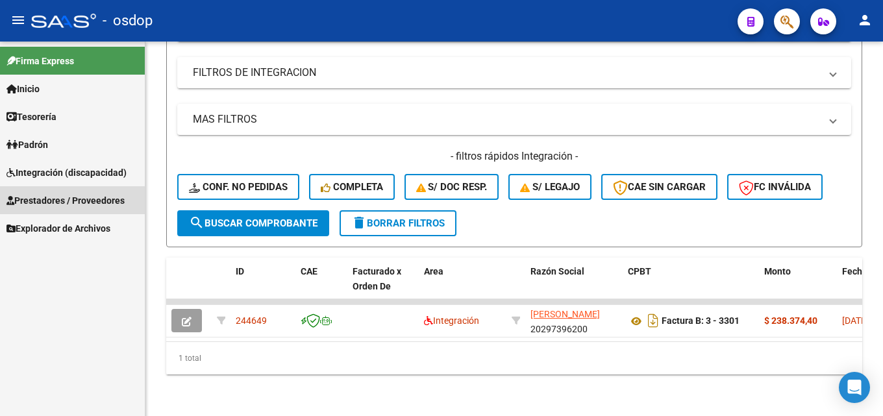
click at [97, 196] on span "Prestadores / Proveedores" at bounding box center [65, 200] width 118 height 14
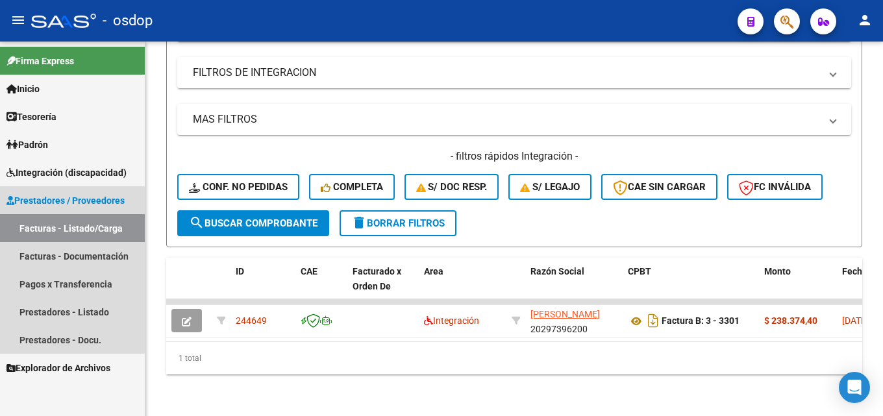
click at [69, 225] on link "Facturas - Listado/Carga" at bounding box center [72, 228] width 145 height 28
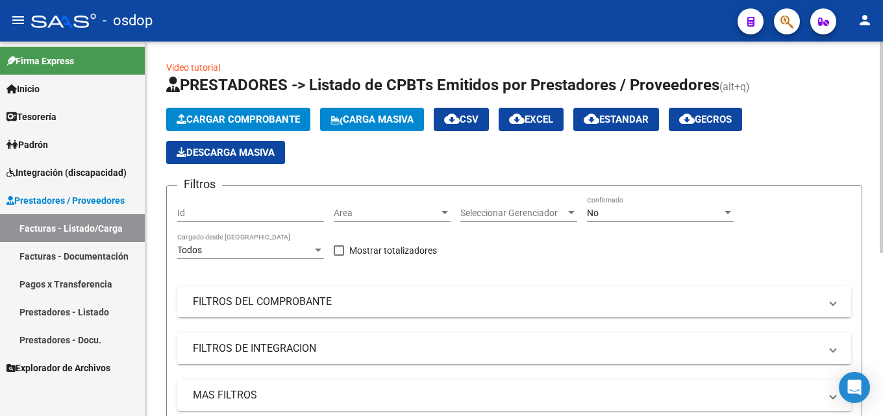
scroll to position [0, 0]
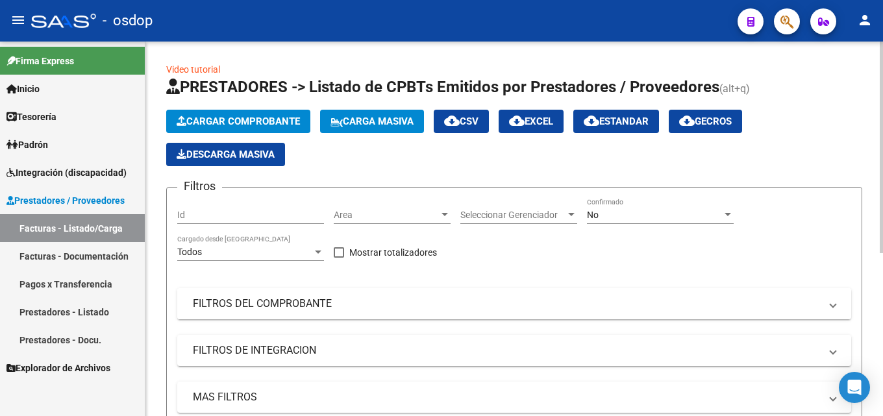
click at [269, 299] on mat-panel-title "FILTROS DEL COMPROBANTE" at bounding box center [506, 304] width 627 height 14
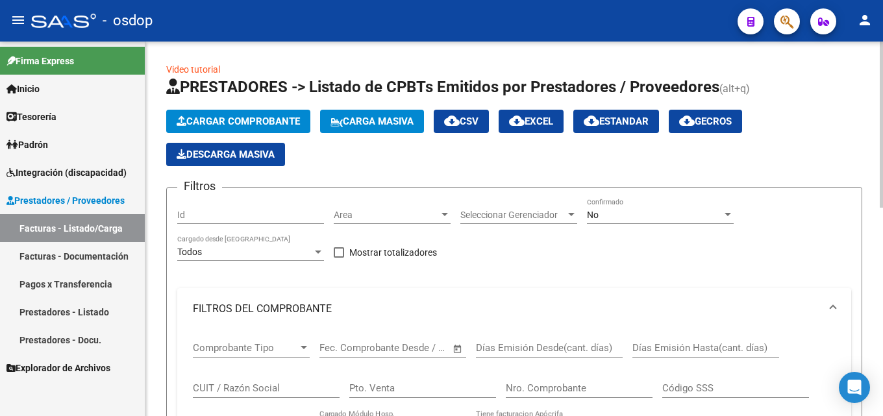
click at [247, 383] on input "CUIT / Razón Social" at bounding box center [266, 388] width 147 height 12
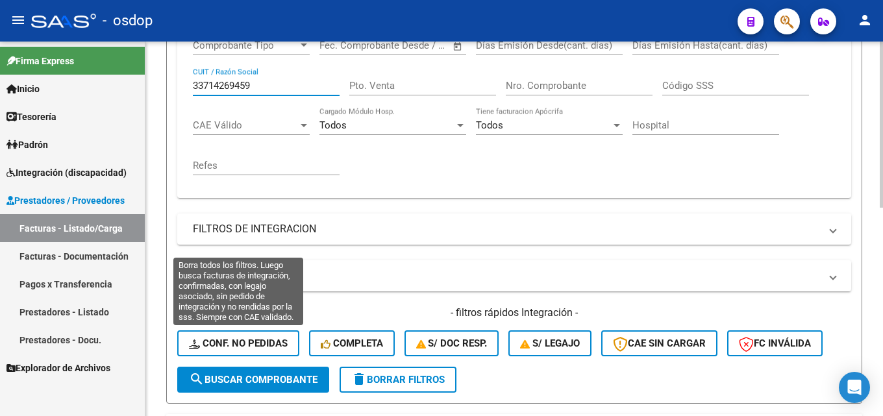
scroll to position [324, 0]
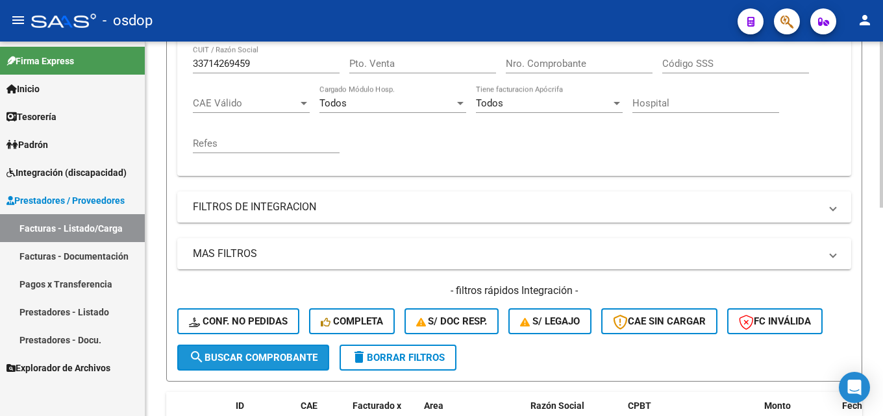
click at [242, 357] on span "search Buscar Comprobante" at bounding box center [253, 358] width 128 height 12
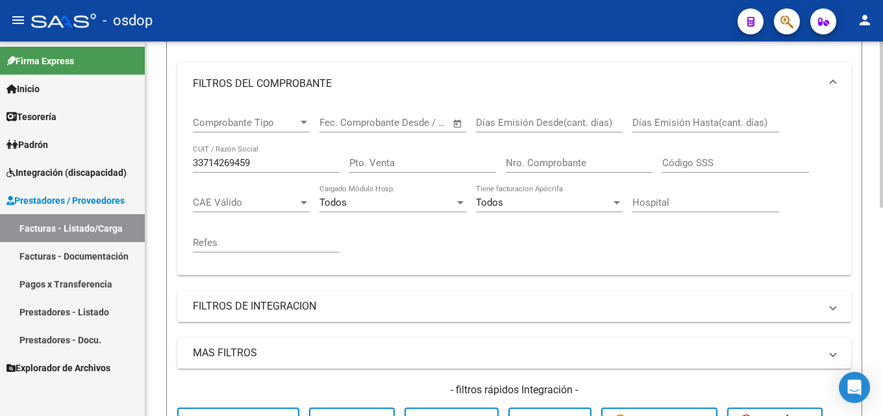
scroll to position [210, 0]
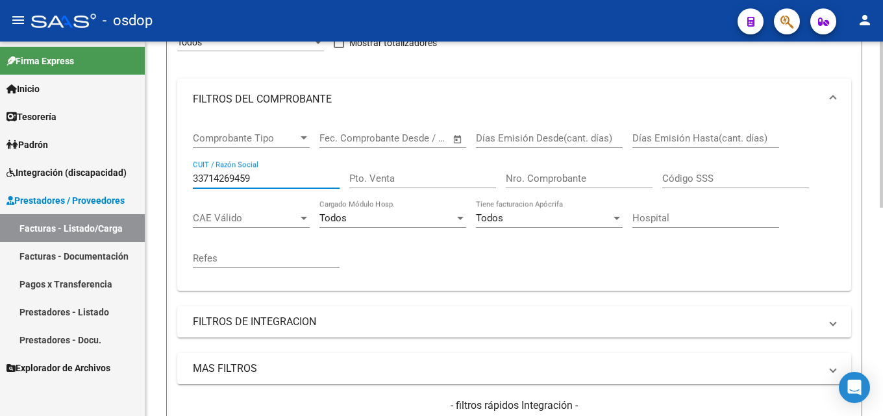
click at [282, 179] on input "33714269459" at bounding box center [266, 179] width 147 height 12
type input "3"
click at [299, 101] on mat-panel-title "FILTROS DEL COMPROBANTE" at bounding box center [506, 99] width 627 height 14
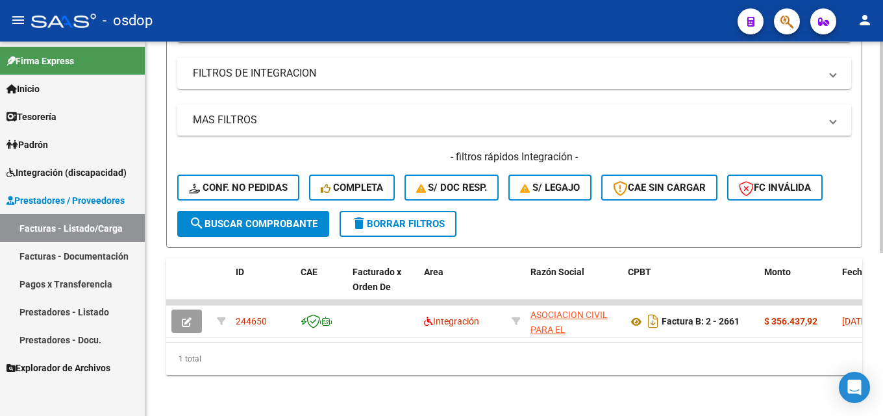
scroll to position [288, 0]
click at [413, 210] on button "delete Borrar Filtros" at bounding box center [397, 223] width 117 height 26
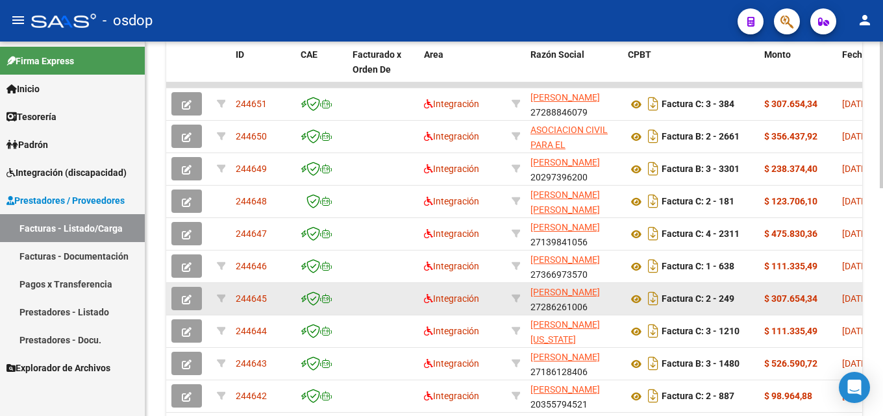
scroll to position [515, 0]
